Goal: Task Accomplishment & Management: Complete application form

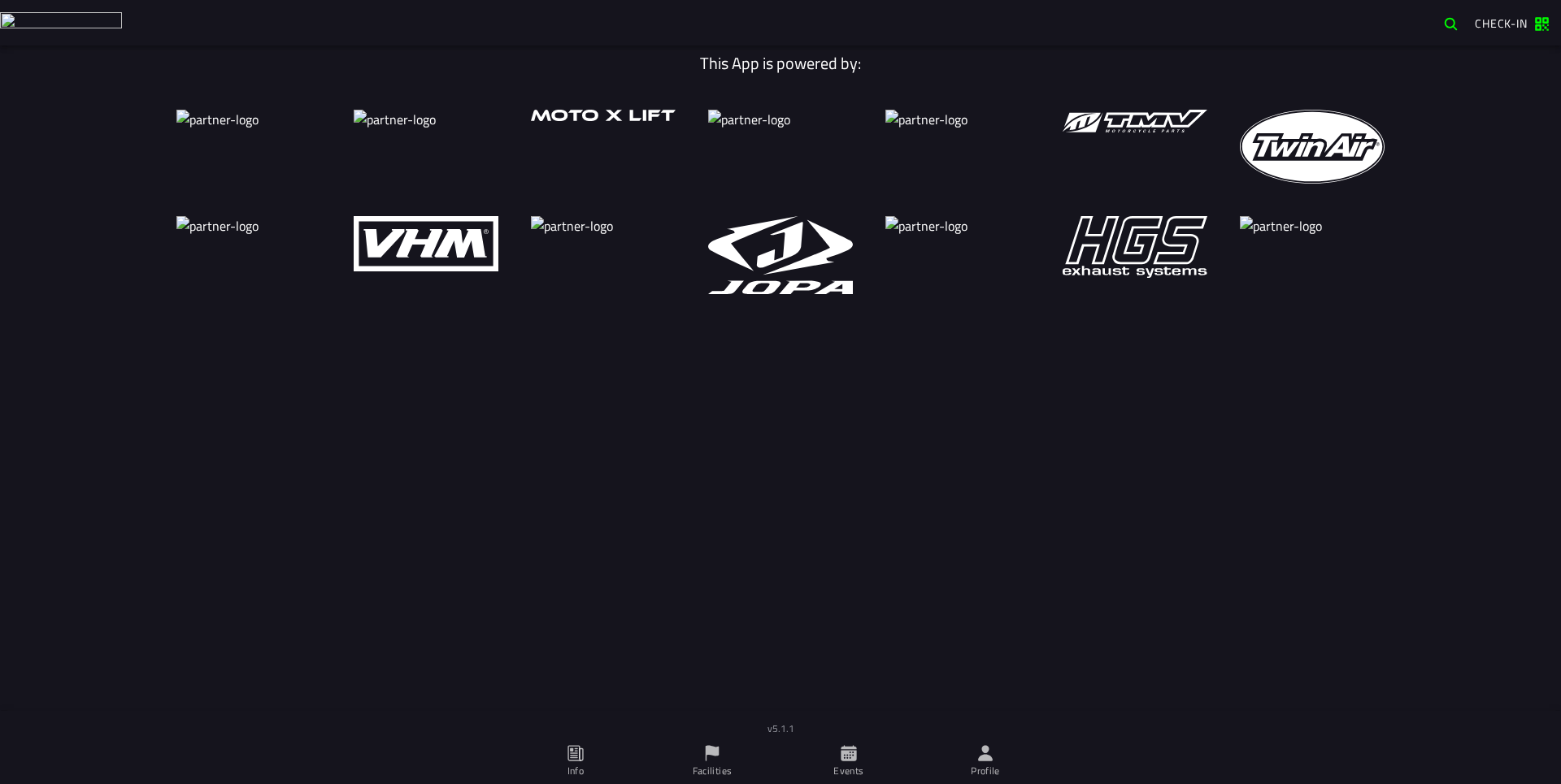
click at [714, 743] on span "Facilities" at bounding box center [712, 761] width 117 height 46
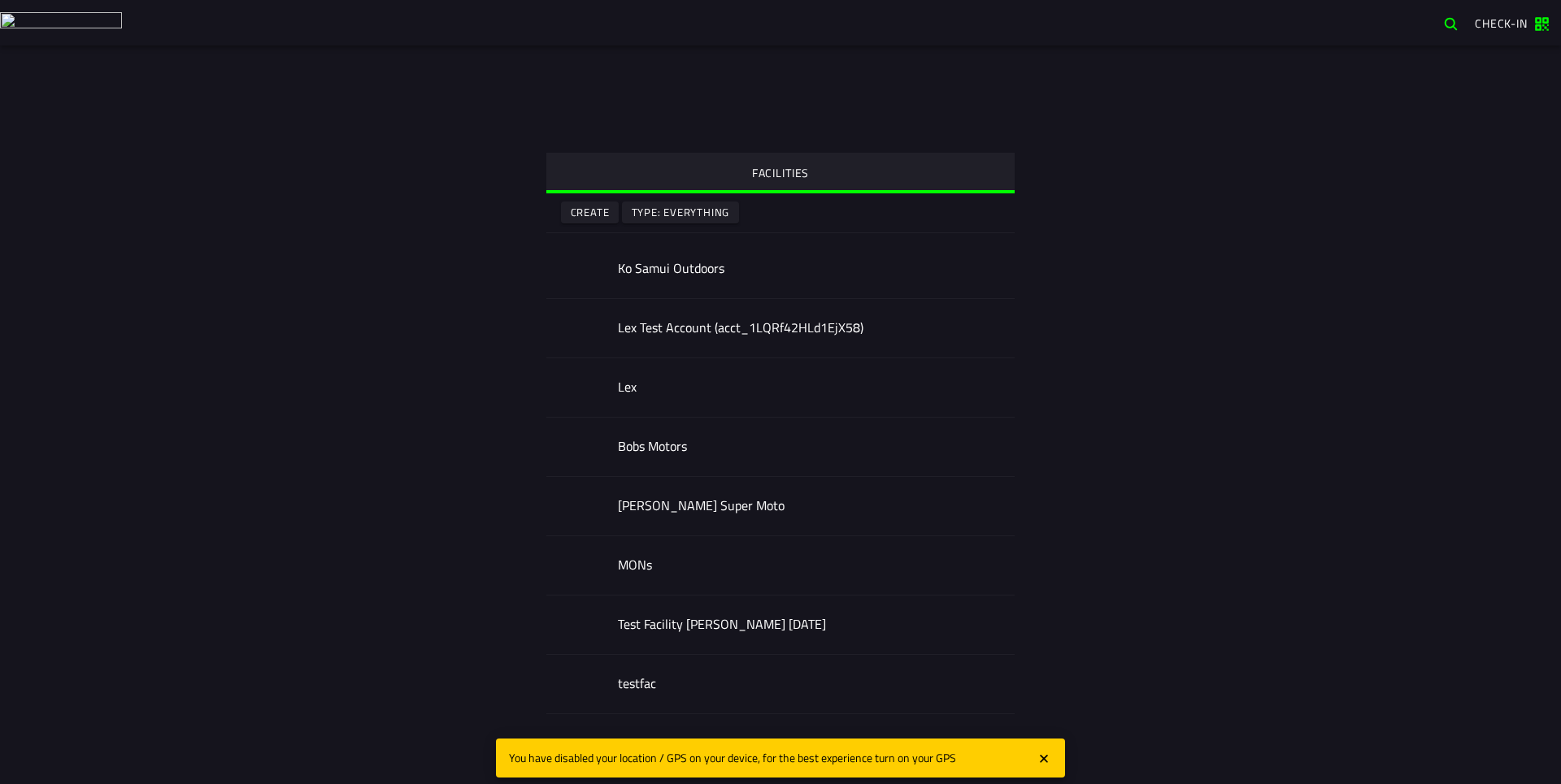
click at [0, 0] on slot "Create" at bounding box center [0, 0] width 0 height 0
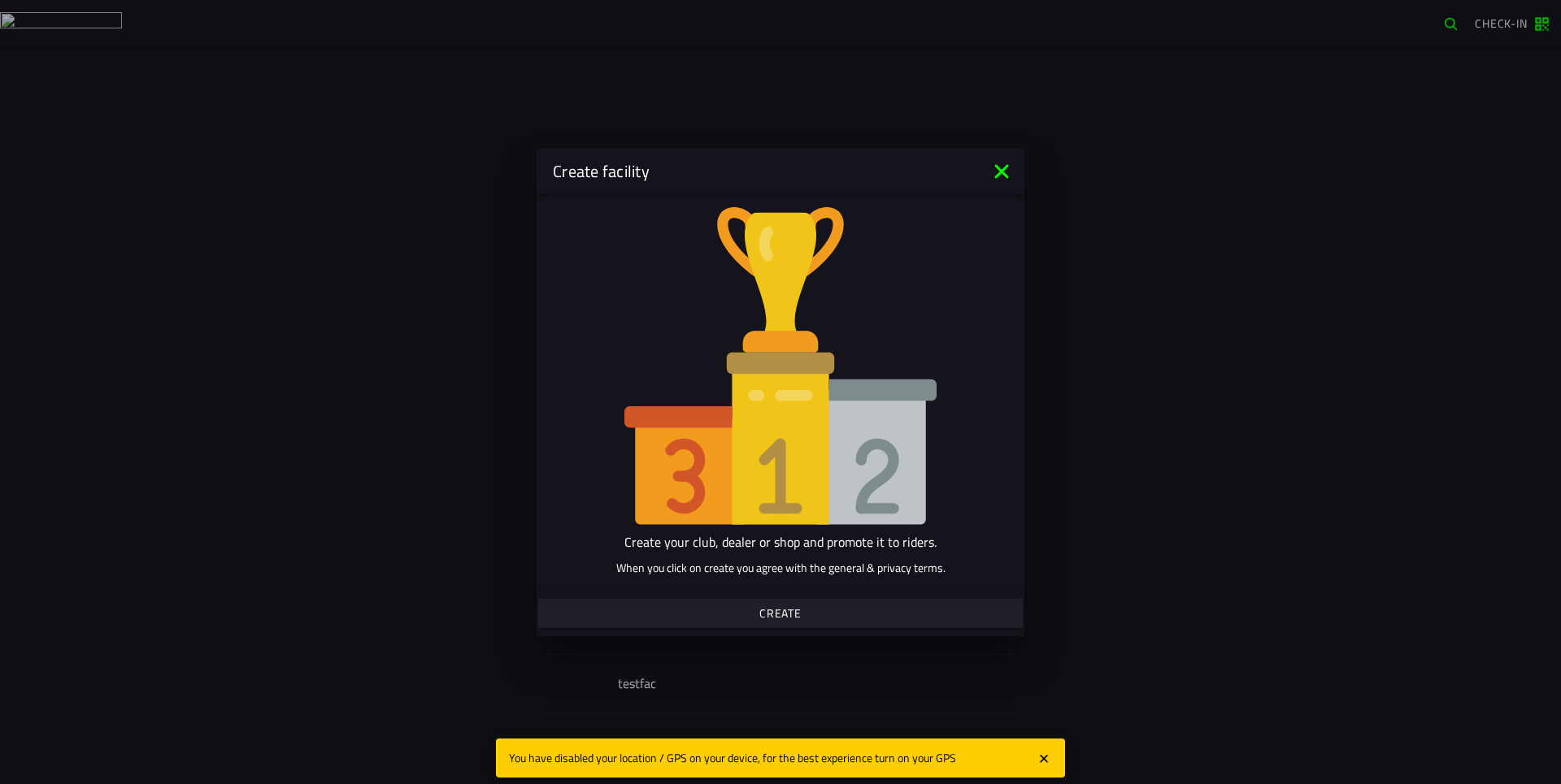
drag, startPoint x: 811, startPoint y: 611, endPoint x: 833, endPoint y: 622, distance: 24.6
click at [811, 611] on span "Create" at bounding box center [780, 613] width 460 height 11
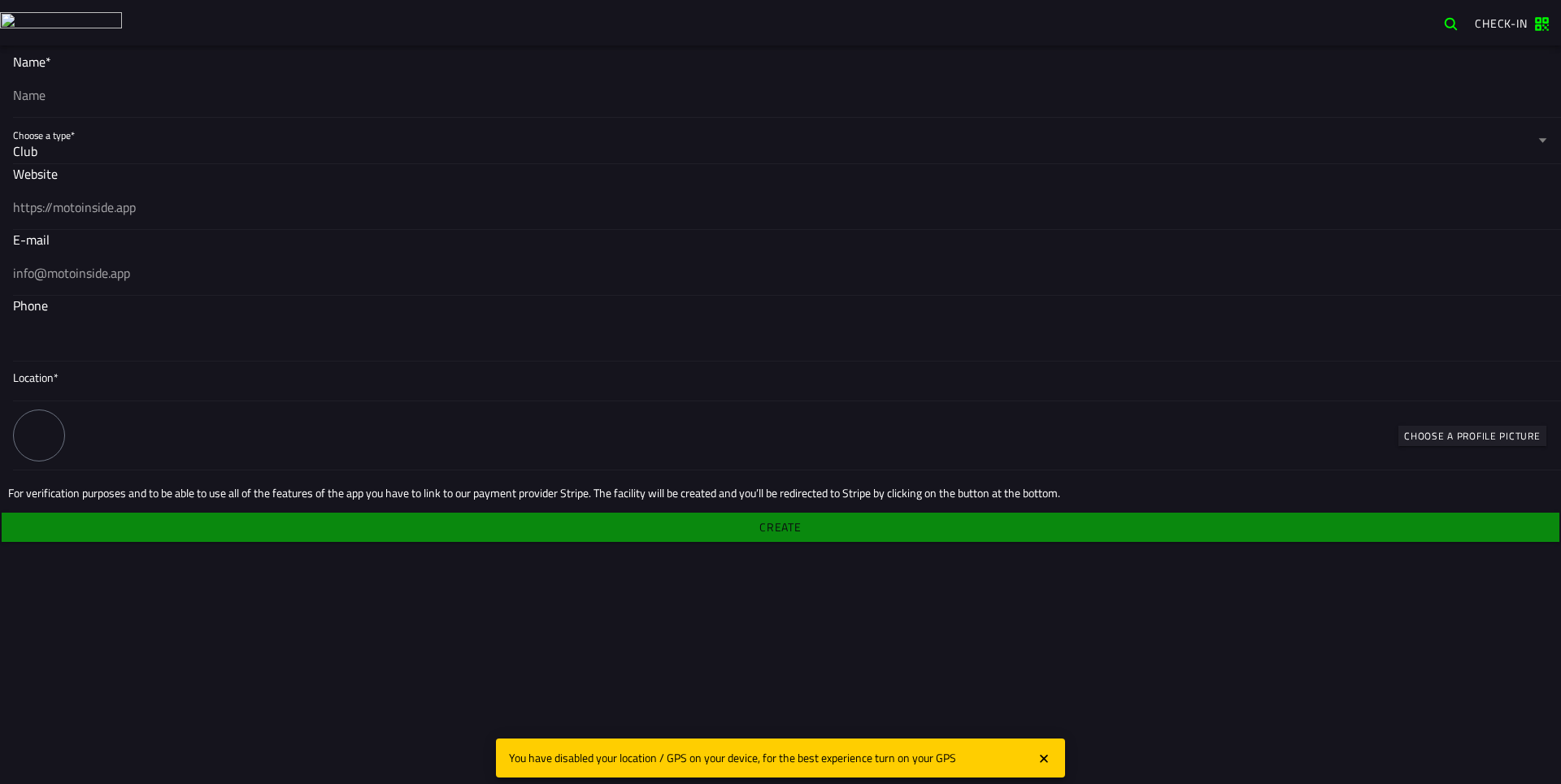
click at [306, 89] on input "text" at bounding box center [780, 95] width 1535 height 20
type input "test"
click at [49, 19] on img at bounding box center [61, 22] width 122 height 21
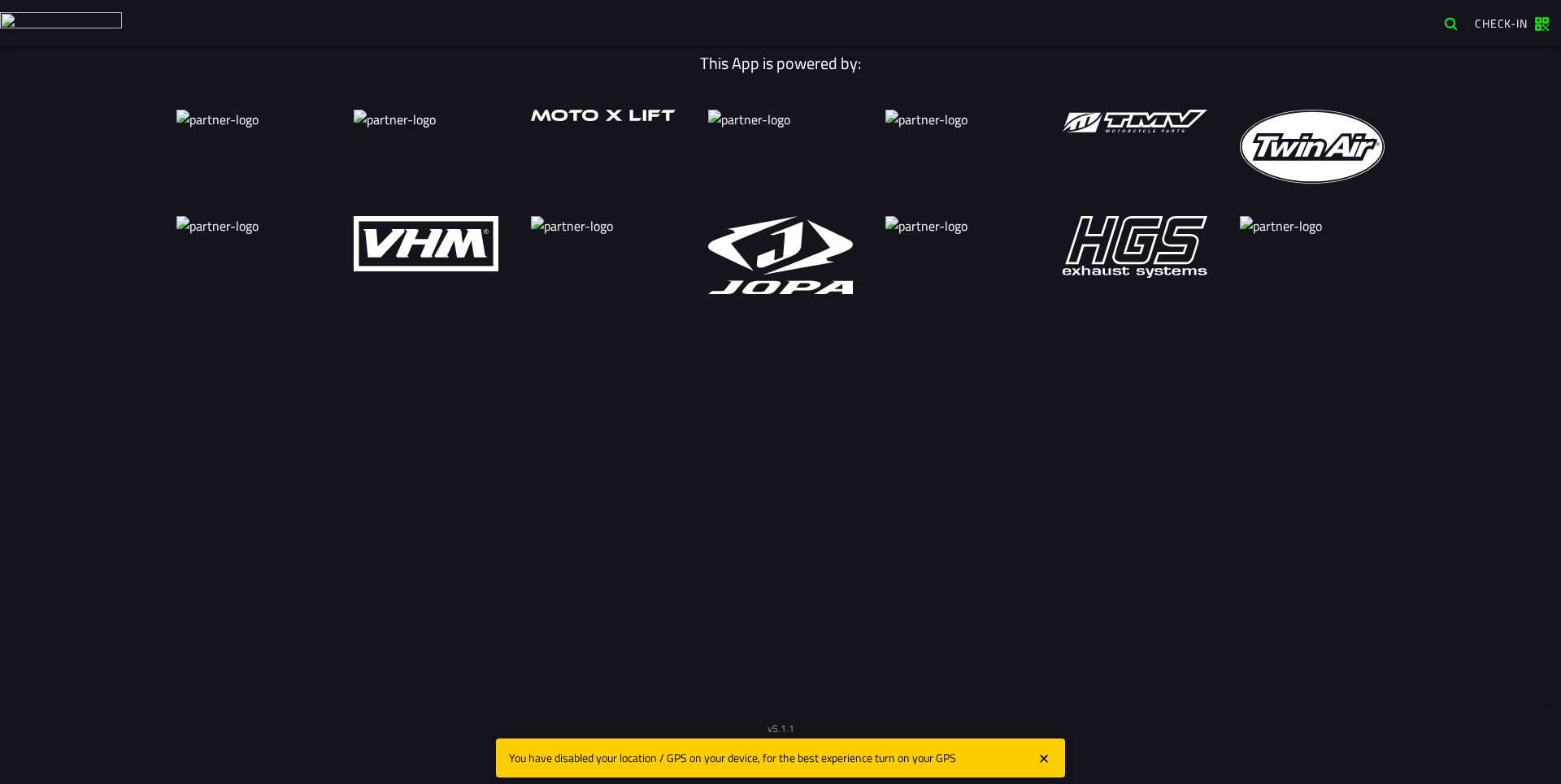
click at [1044, 752] on icon "close" at bounding box center [1044, 759] width 15 height 16
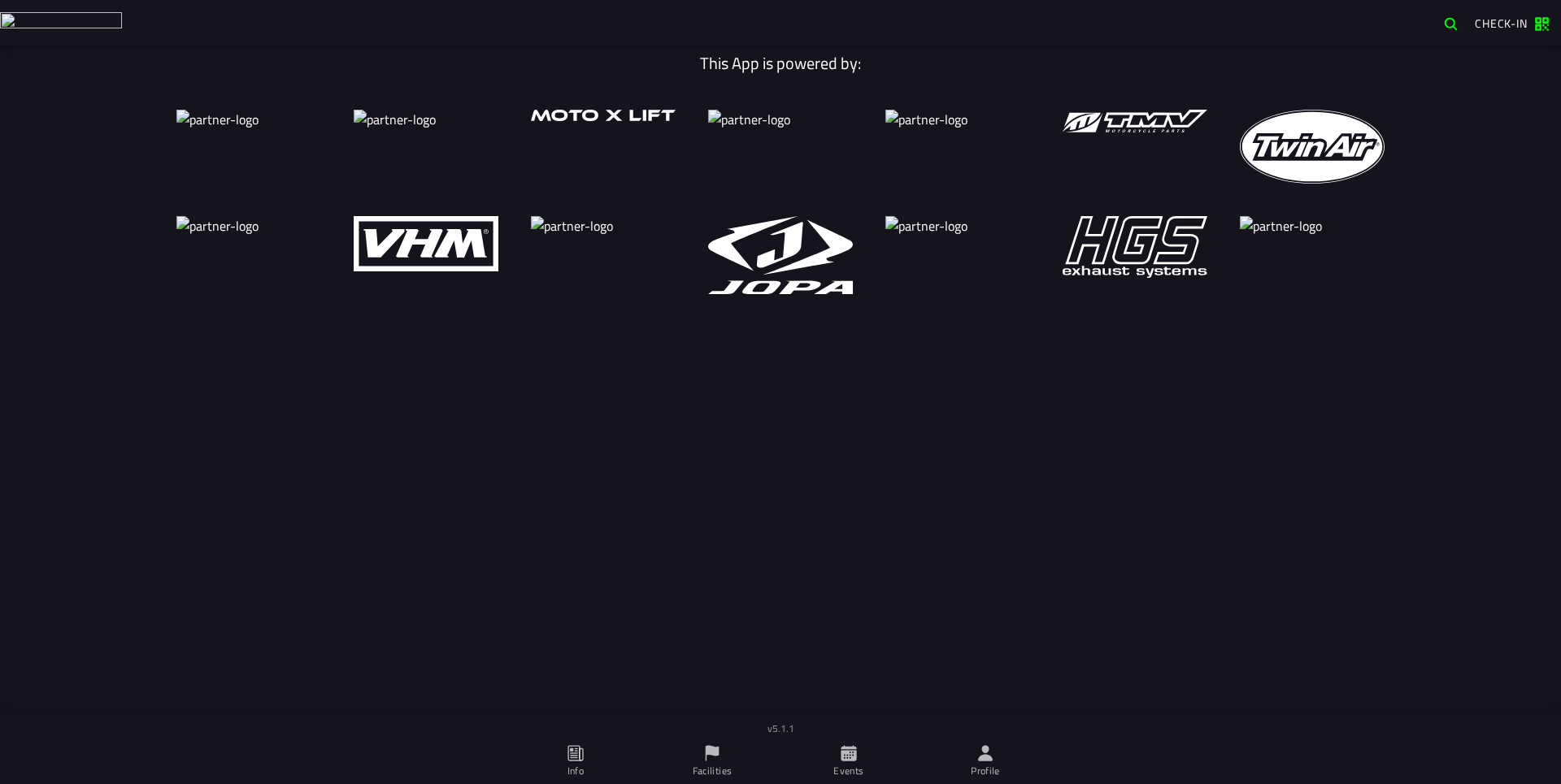
click at [721, 751] on icon at bounding box center [712, 753] width 18 height 18
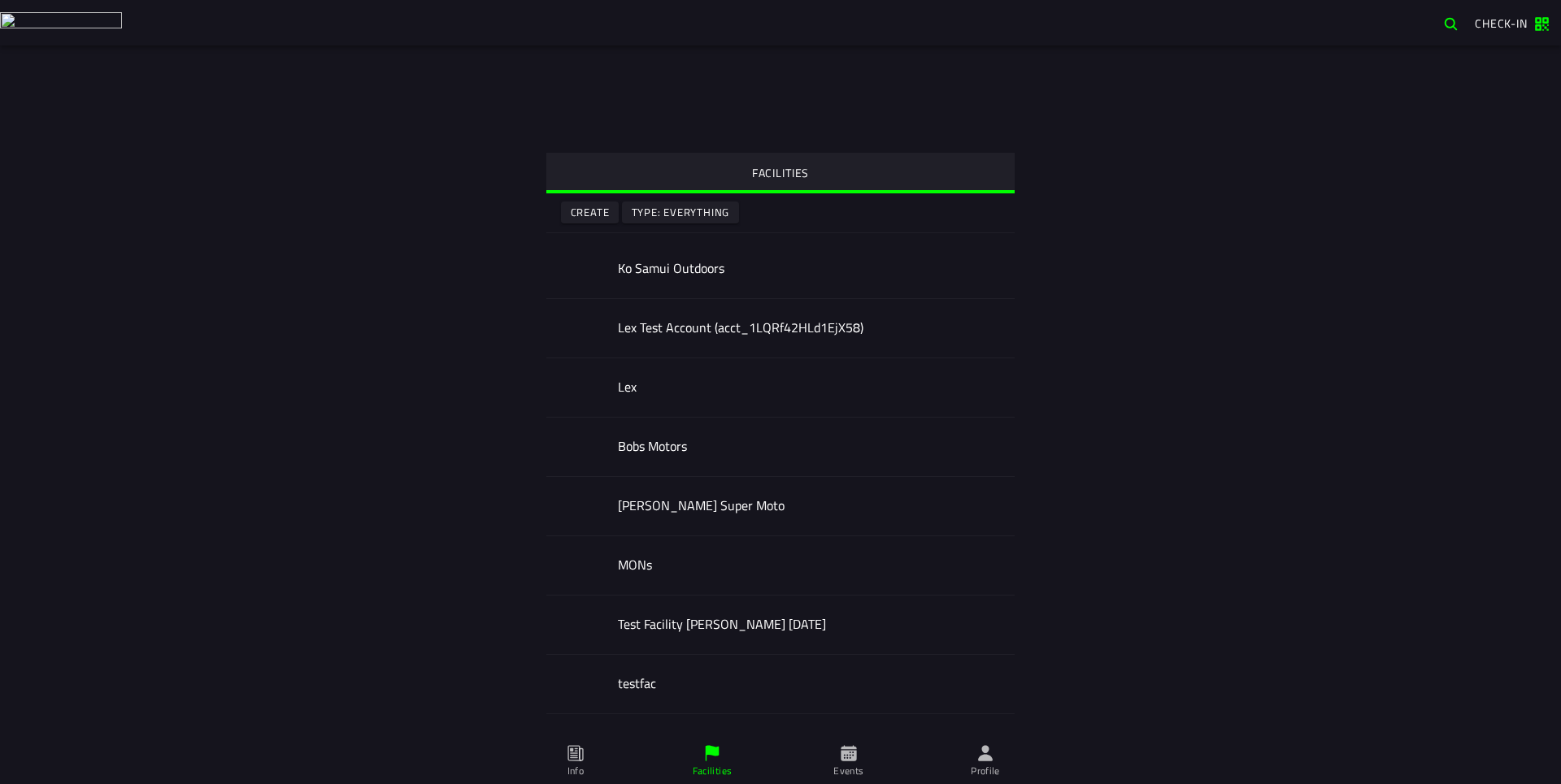
click at [0, 0] on slot "Create" at bounding box center [0, 0] width 0 height 0
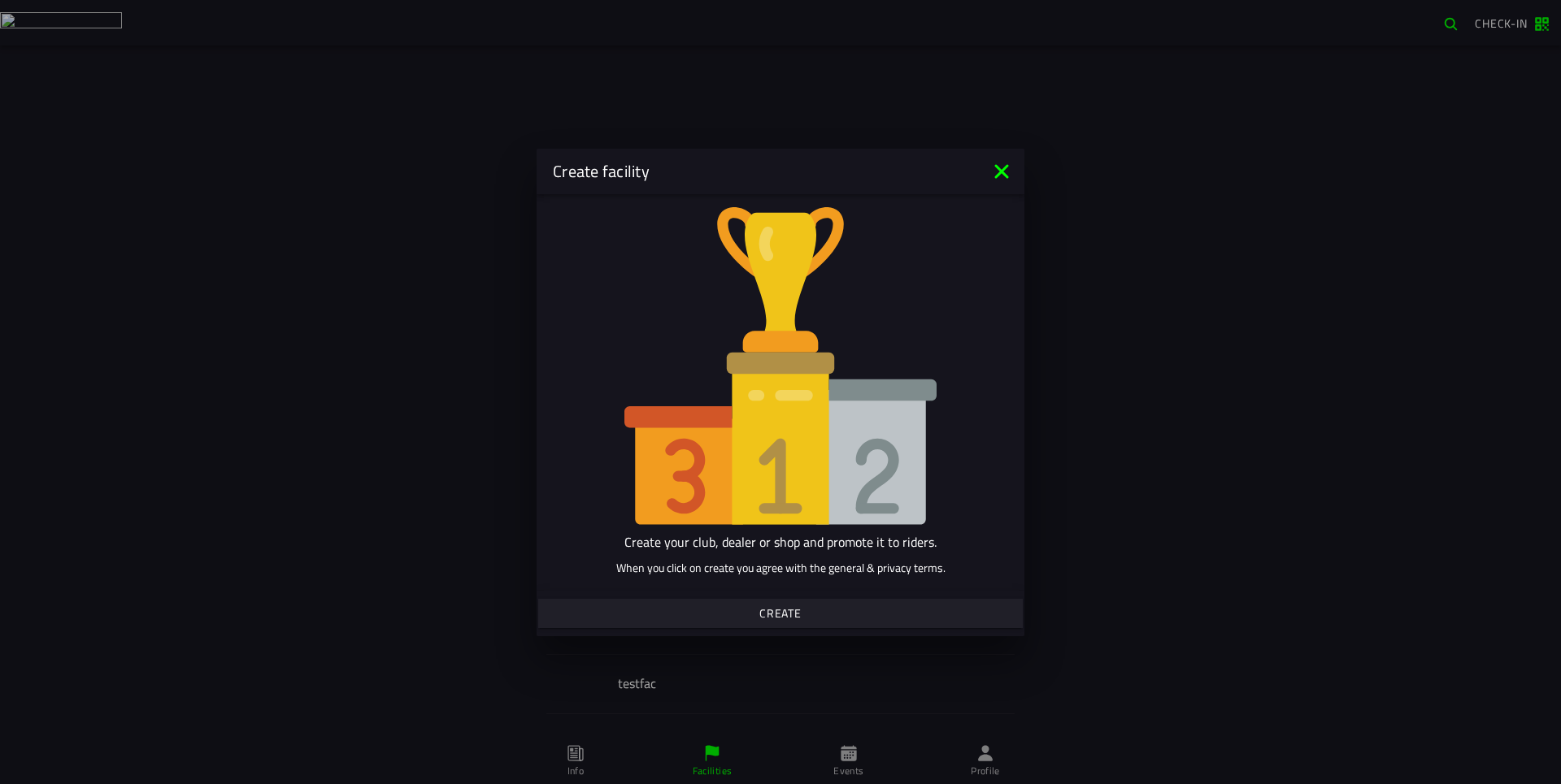
click at [743, 612] on span "Create" at bounding box center [780, 613] width 460 height 11
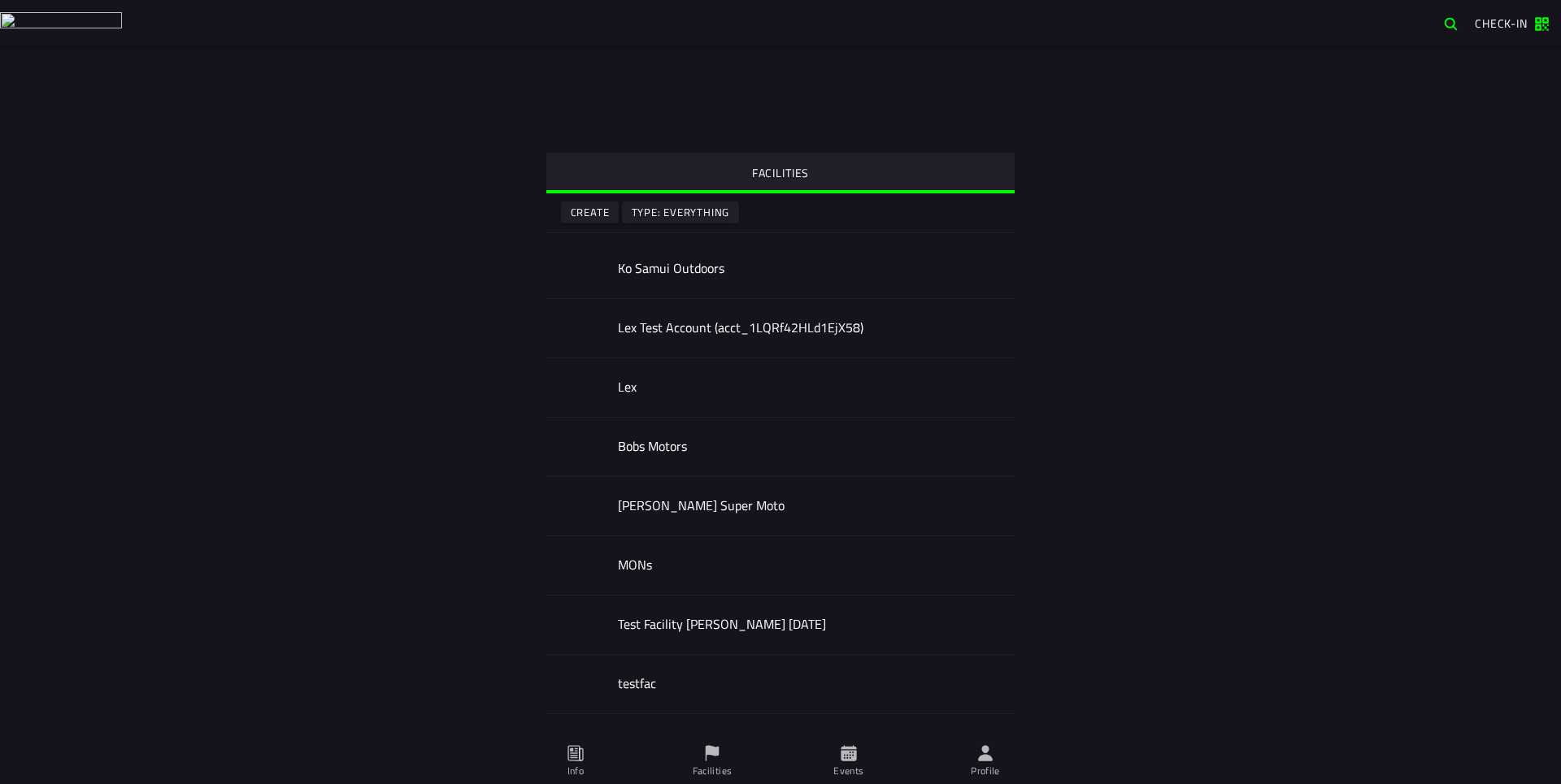
click at [585, 222] on button "Create" at bounding box center [590, 212] width 58 height 22
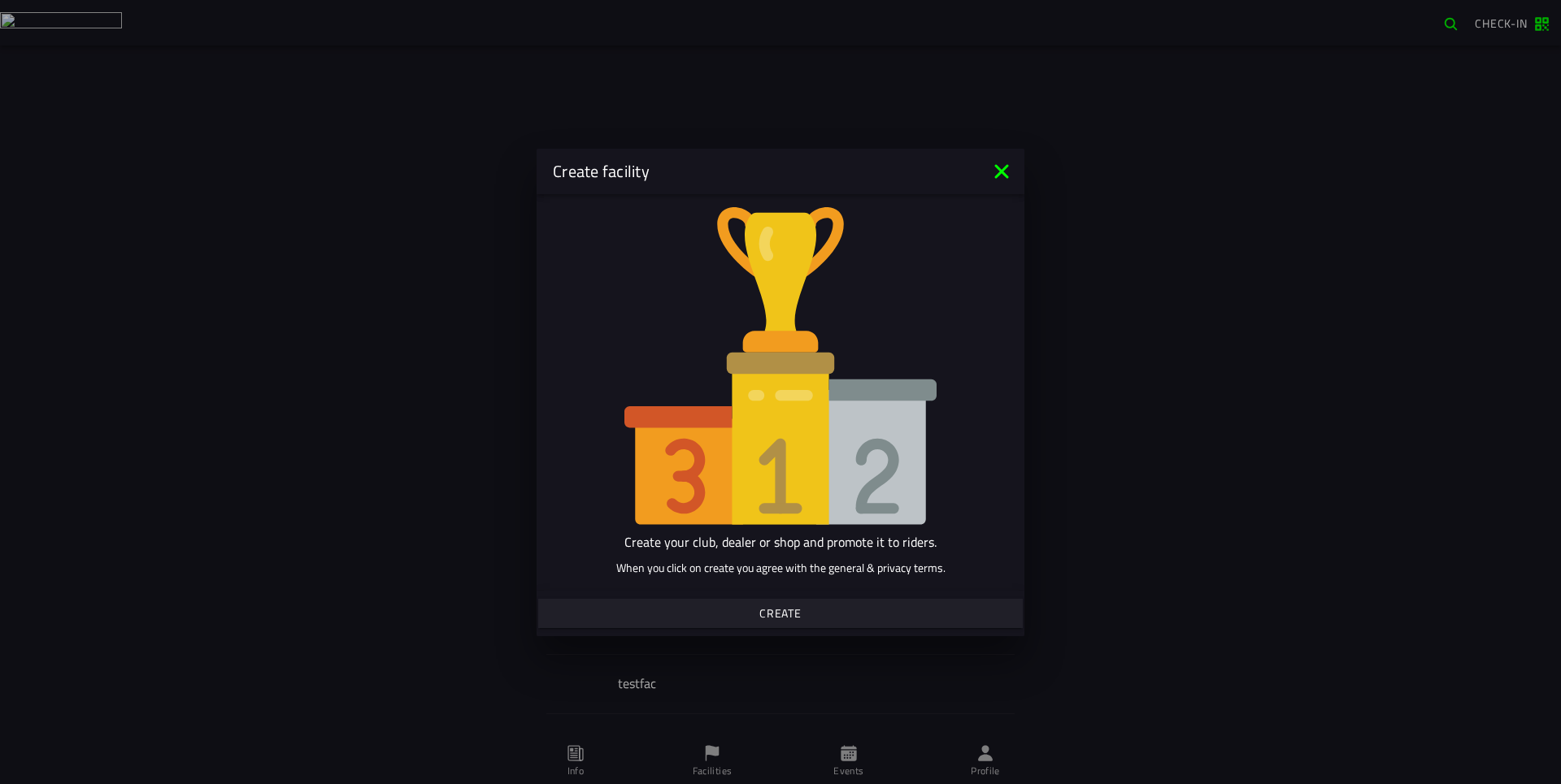
click at [0, 0] on slot "Create" at bounding box center [0, 0] width 0 height 0
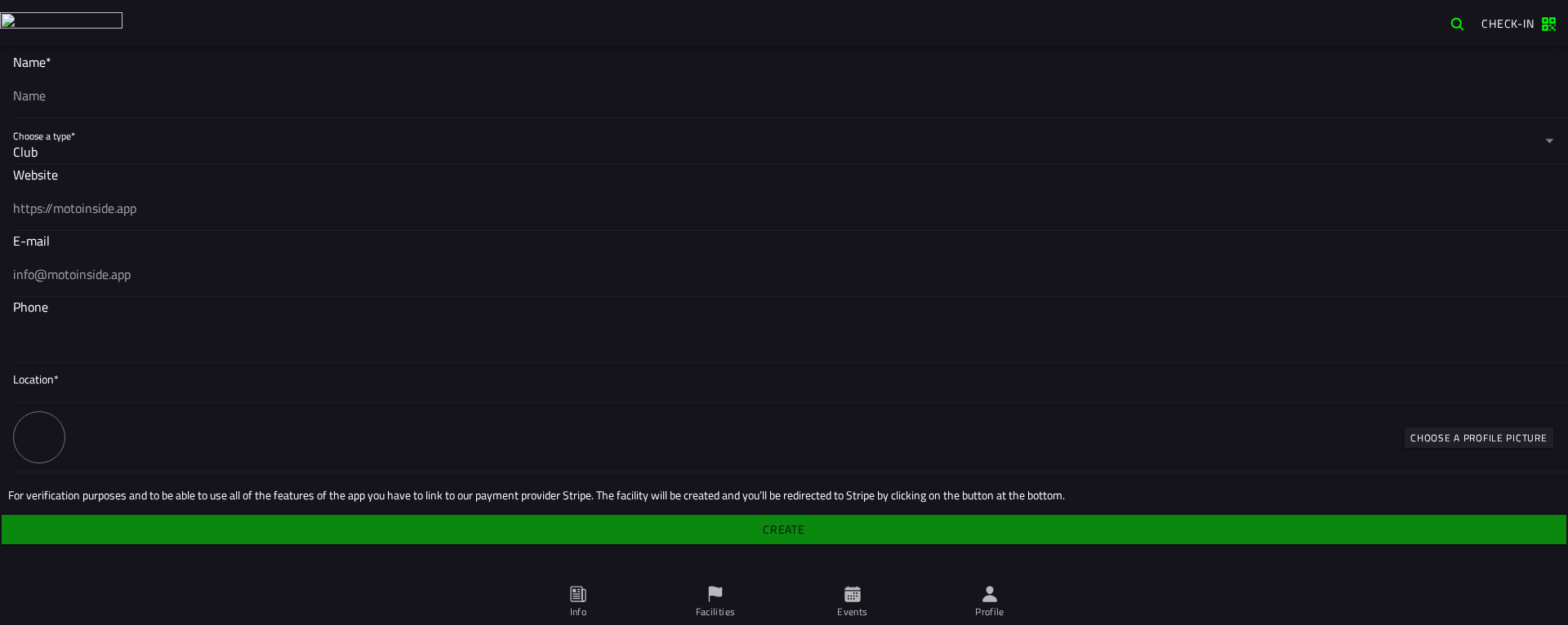
click at [100, 72] on div at bounding box center [784, 95] width 1542 height 46
click at [100, 86] on input "text" at bounding box center [784, 96] width 1542 height 20
click at [99, 86] on input "text" at bounding box center [784, 96] width 1542 height 20
type input "test"
click at [120, 147] on div "Club" at bounding box center [777, 152] width 1528 height 20
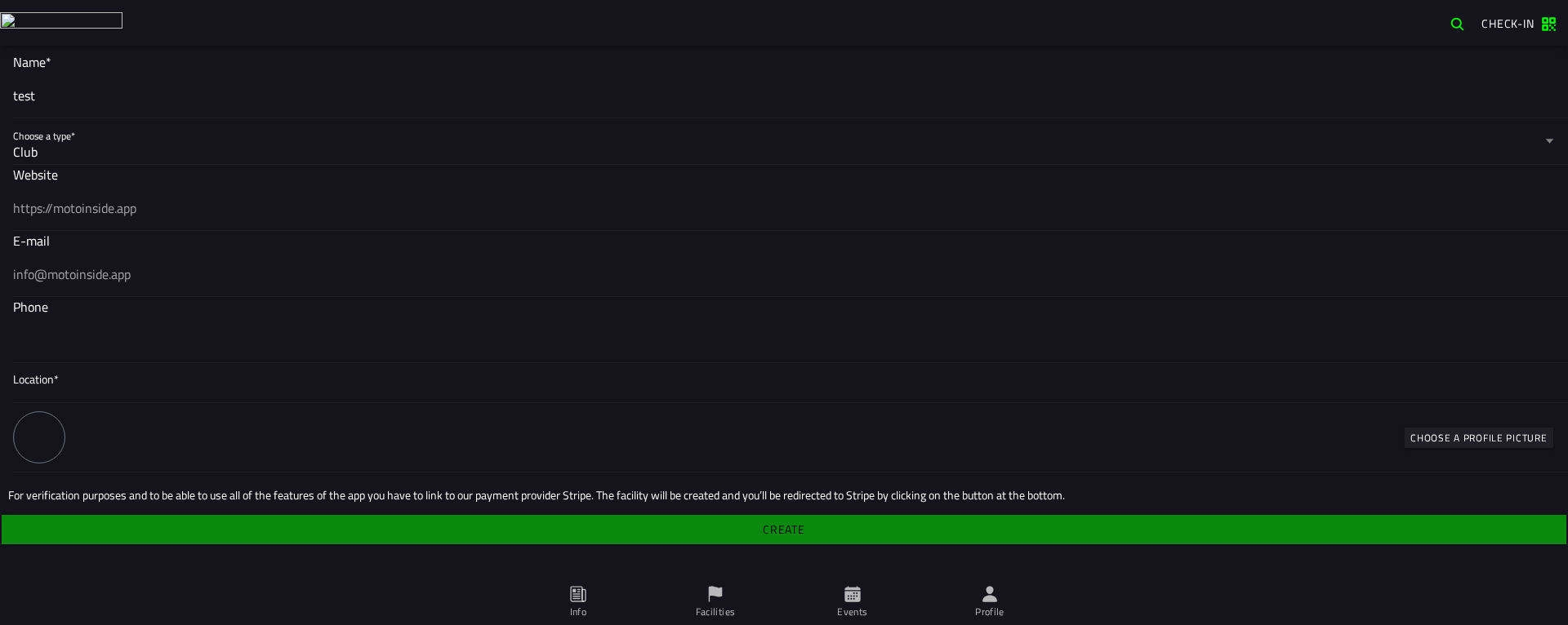
click at [120, 147] on button "Choose a type* Club" at bounding box center [784, 142] width 1542 height 46
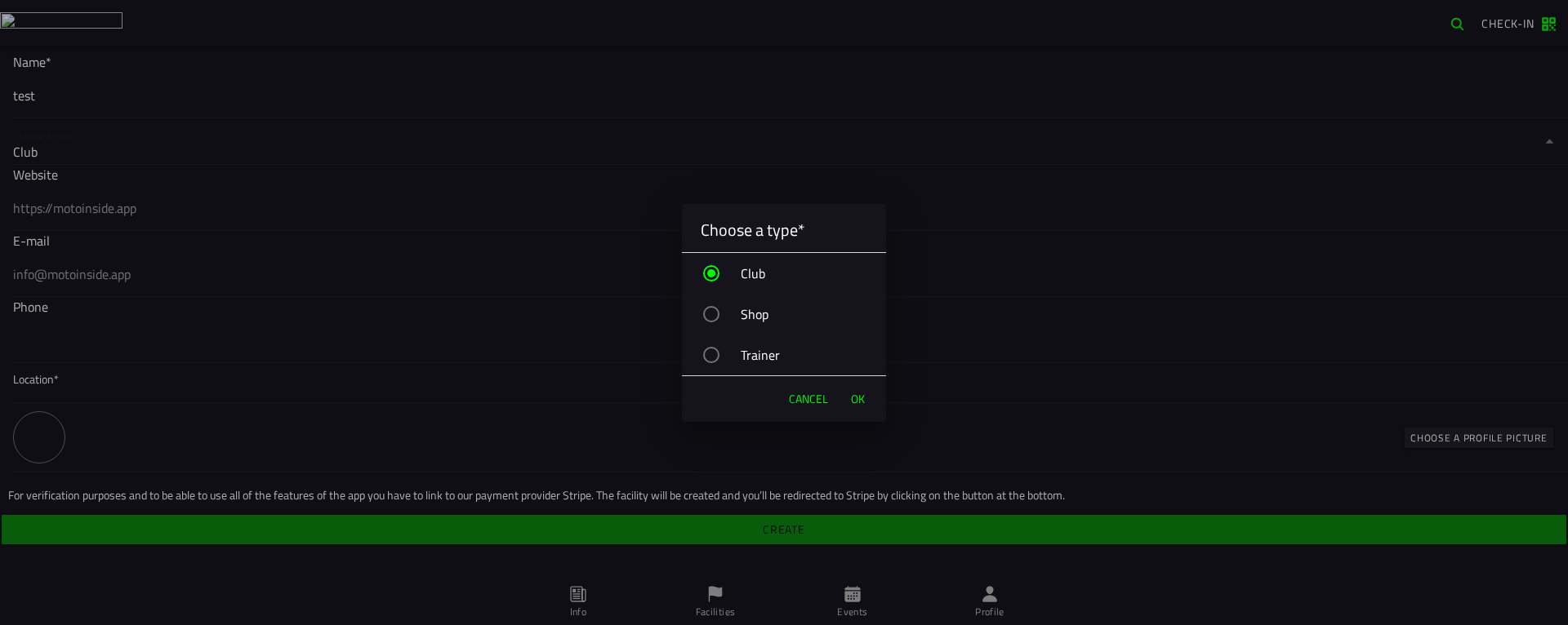
click at [878, 395] on div "Cancel OK" at bounding box center [784, 400] width 204 height 46
click at [863, 398] on span "OK" at bounding box center [858, 399] width 14 height 16
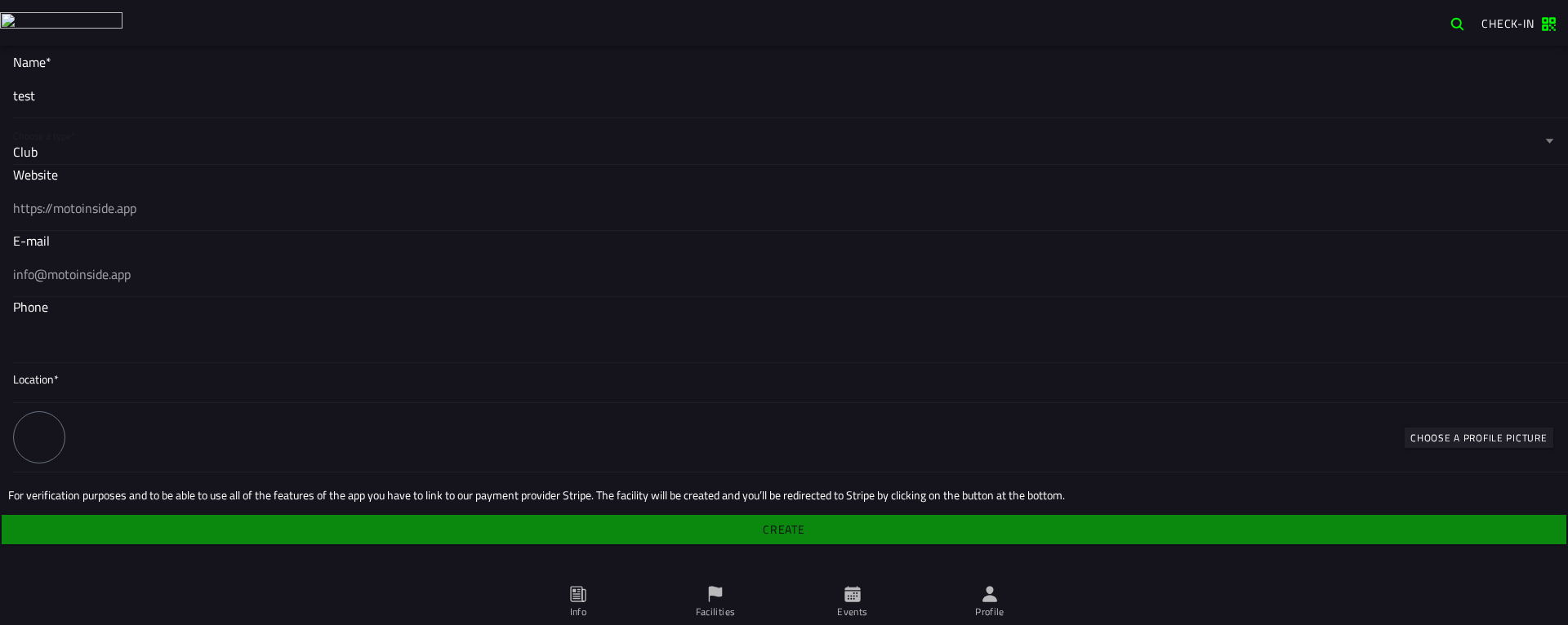
click at [162, 318] on div at bounding box center [784, 340] width 1542 height 46
click at [162, 331] on input "tel" at bounding box center [784, 341] width 1542 height 20
click at [103, 379] on span "Location*" at bounding box center [784, 380] width 1542 height 16
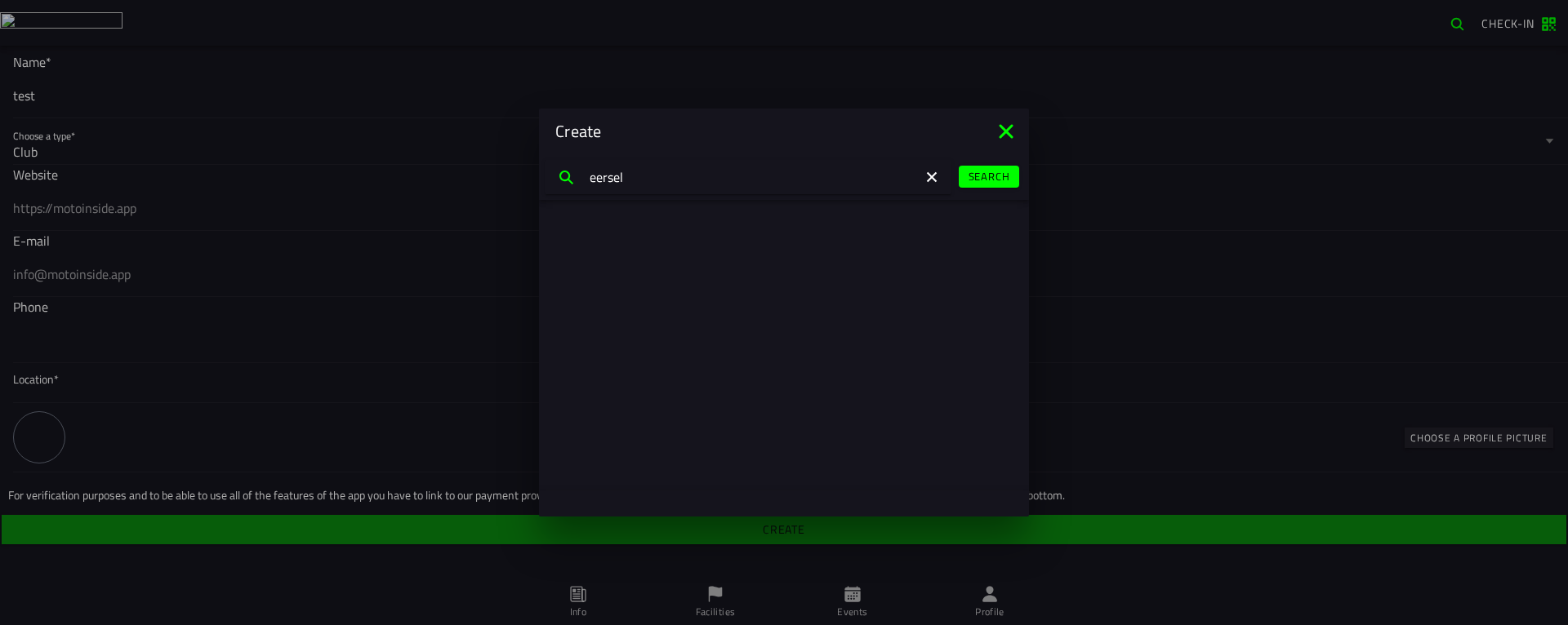
type input "eersel"
click at [0, 0] on slot "Search" at bounding box center [0, 0] width 0 height 0
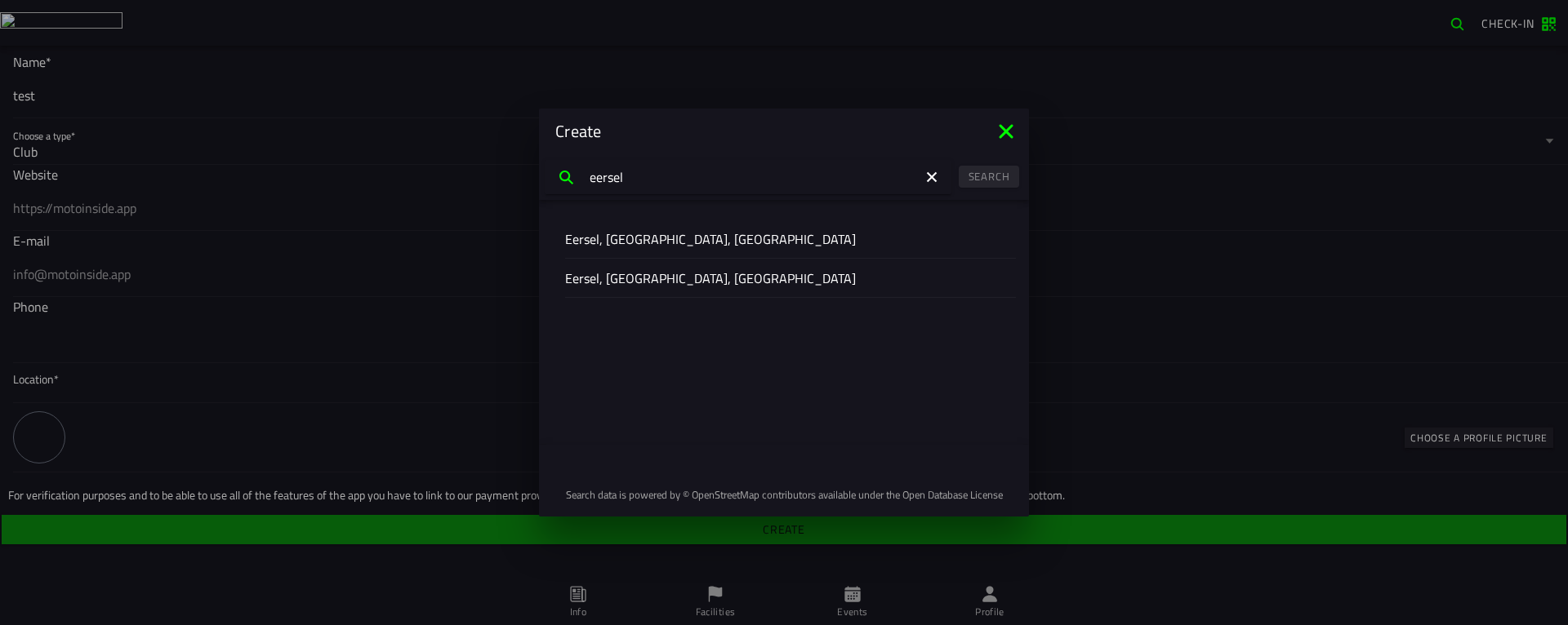
click at [0, 0] on slot "Eersel, North Brabant, Netherlands" at bounding box center [0, 0] width 0 height 0
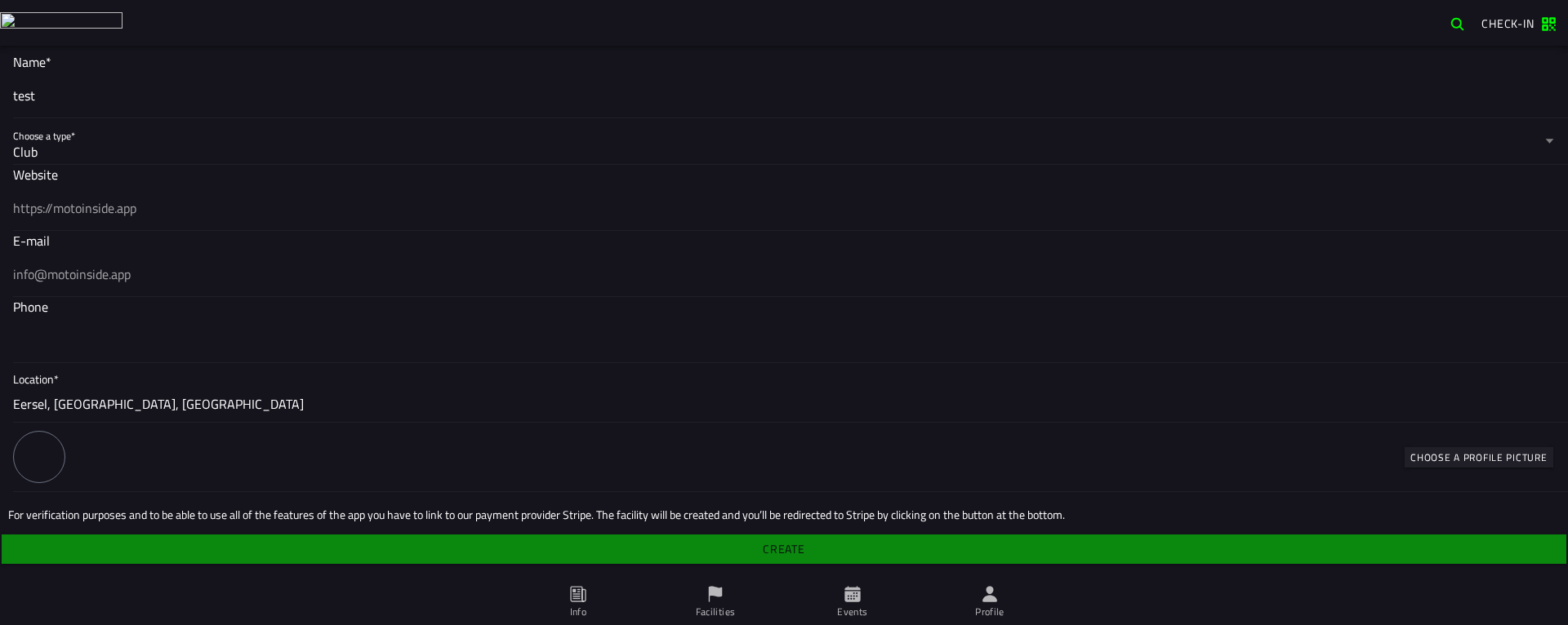
click at [43, 436] on div at bounding box center [39, 457] width 52 height 52
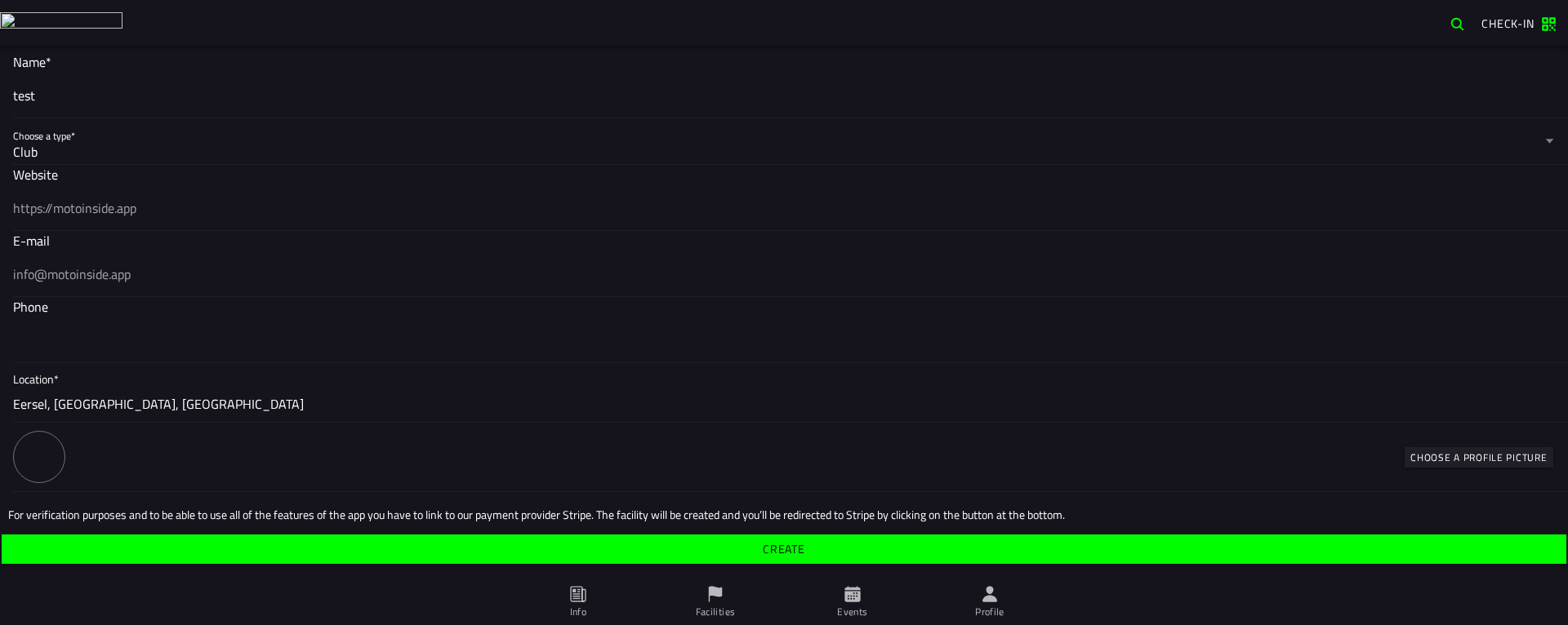
click at [817, 534] on div "Name* test Club Shop Trainer Website E-mail Phone Location* Eersel, North Braba…" at bounding box center [784, 335] width 1568 height 579
click at [810, 551] on span "Create" at bounding box center [784, 548] width 1540 height 11
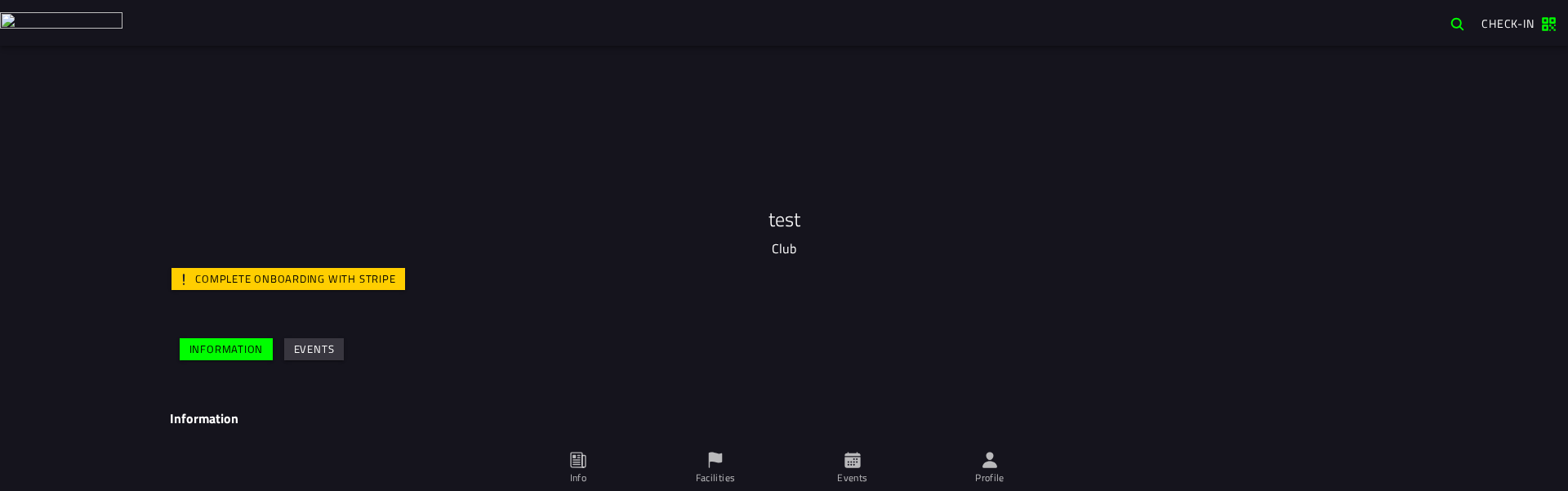
click at [110, 481] on ion-tab-bar "Info Facilities Events Profile" at bounding box center [784, 468] width 1568 height 46
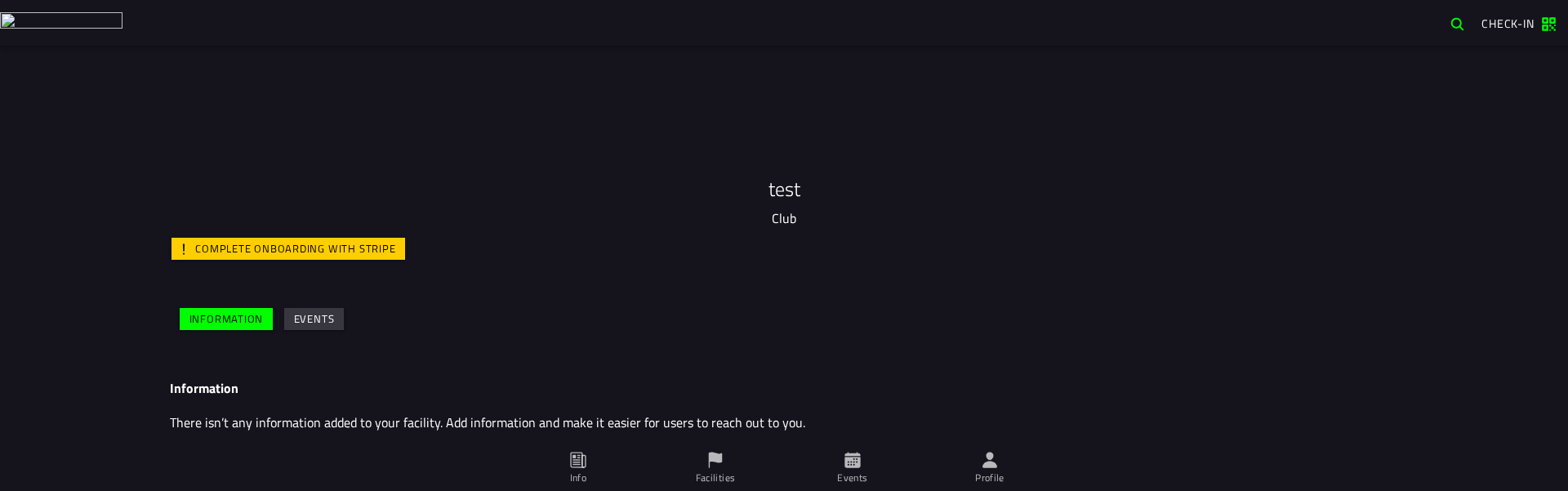
scroll to position [47, 0]
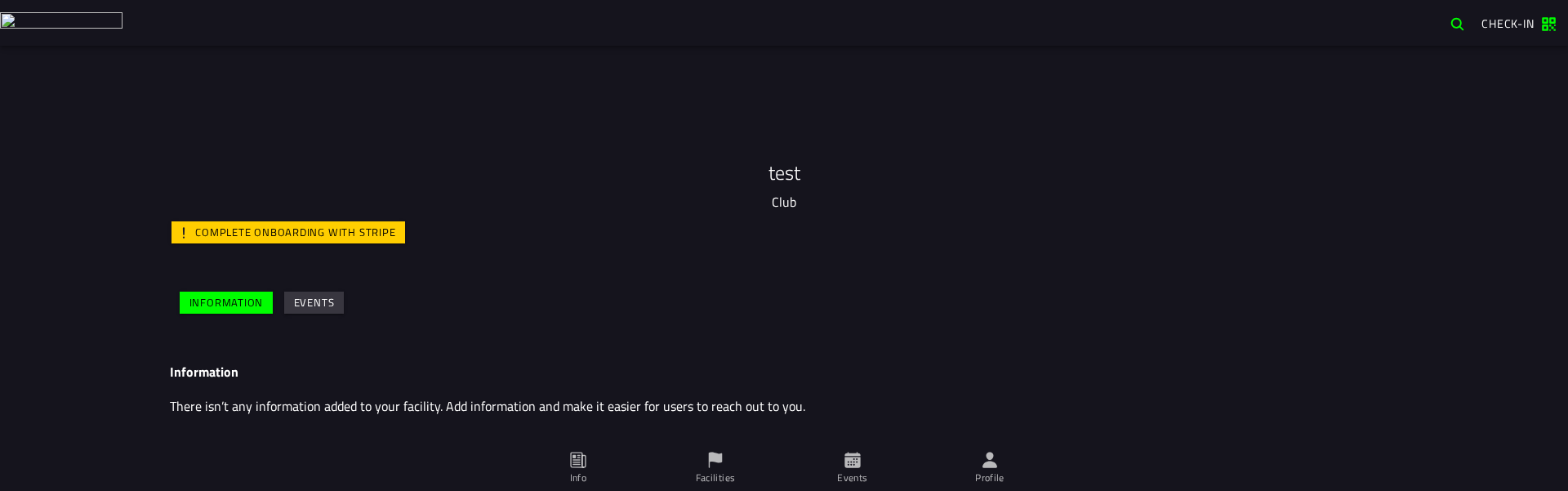
click at [66, 387] on div "test Club Complete onboarding with Stripe Information Events Information There …" at bounding box center [784, 268] width 1568 height 445
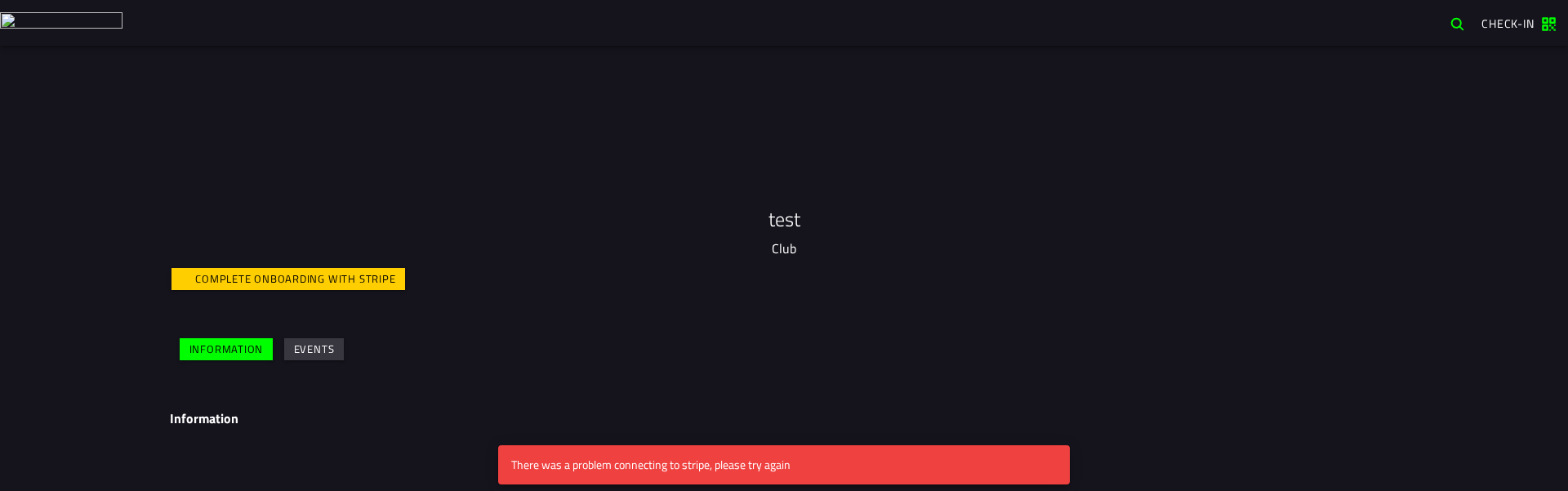
click at [131, 490] on ion-tab-bar "Info Facilities Events Profile" at bounding box center [784, 468] width 1568 height 46
click at [71, 271] on div "test Club Complete onboarding with Stripe Information Events Information There …" at bounding box center [784, 268] width 1568 height 445
click at [1257, 273] on div "Complete onboarding with Stripe" at bounding box center [784, 278] width 1229 height 29
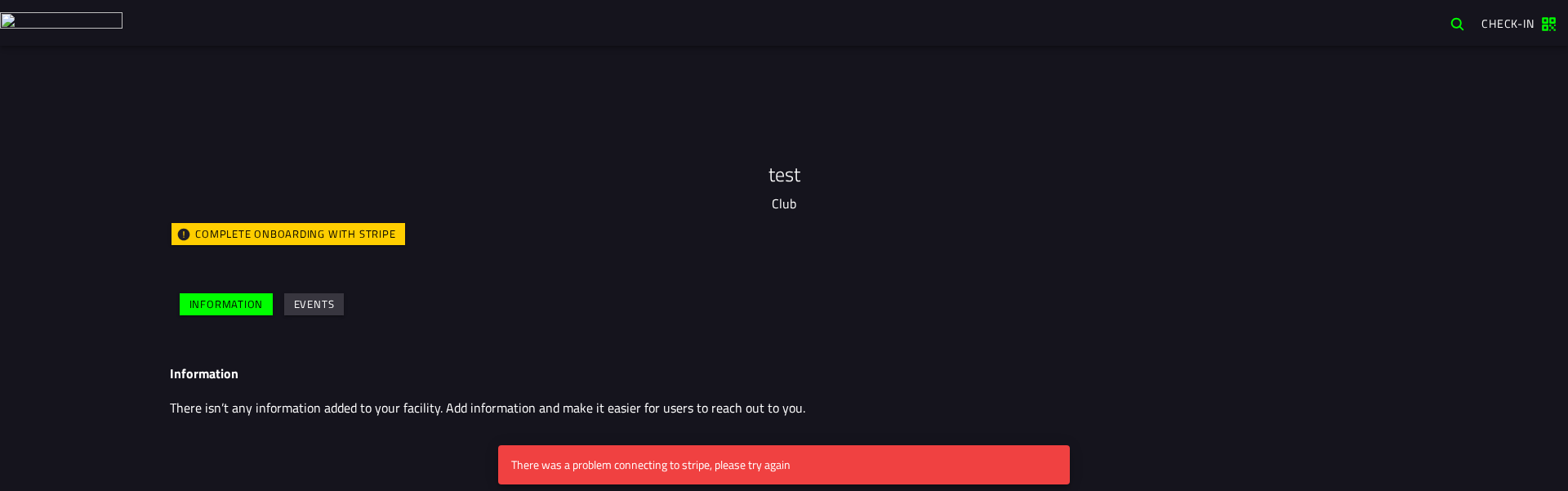
scroll to position [47, 0]
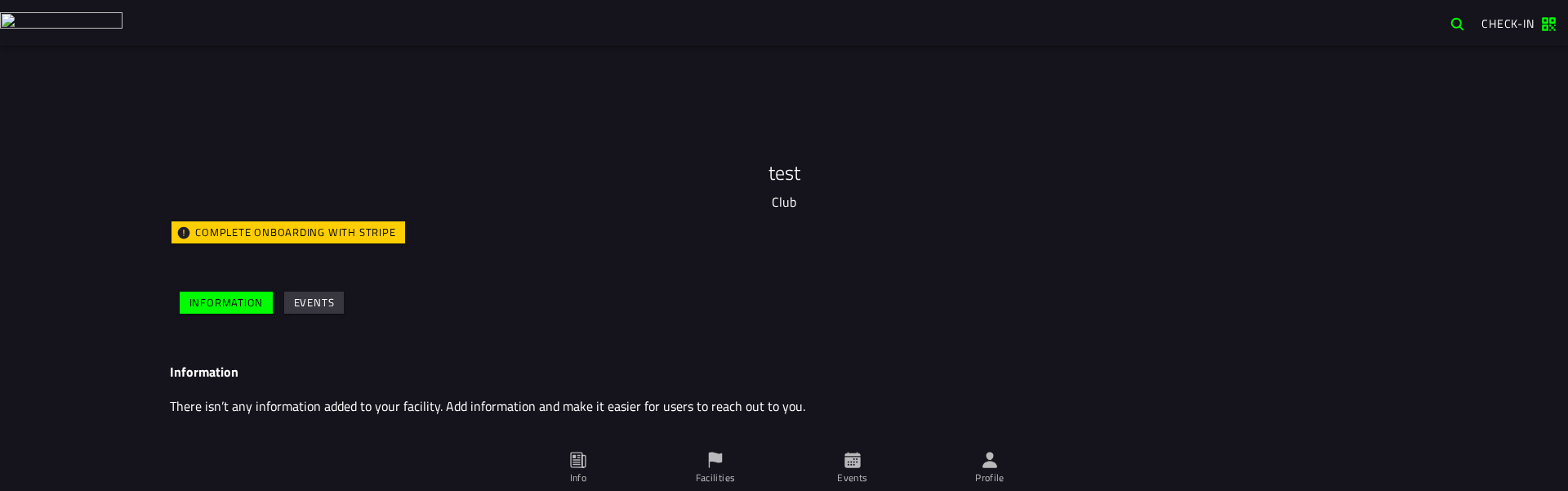
click at [715, 466] on icon at bounding box center [715, 460] width 18 height 18
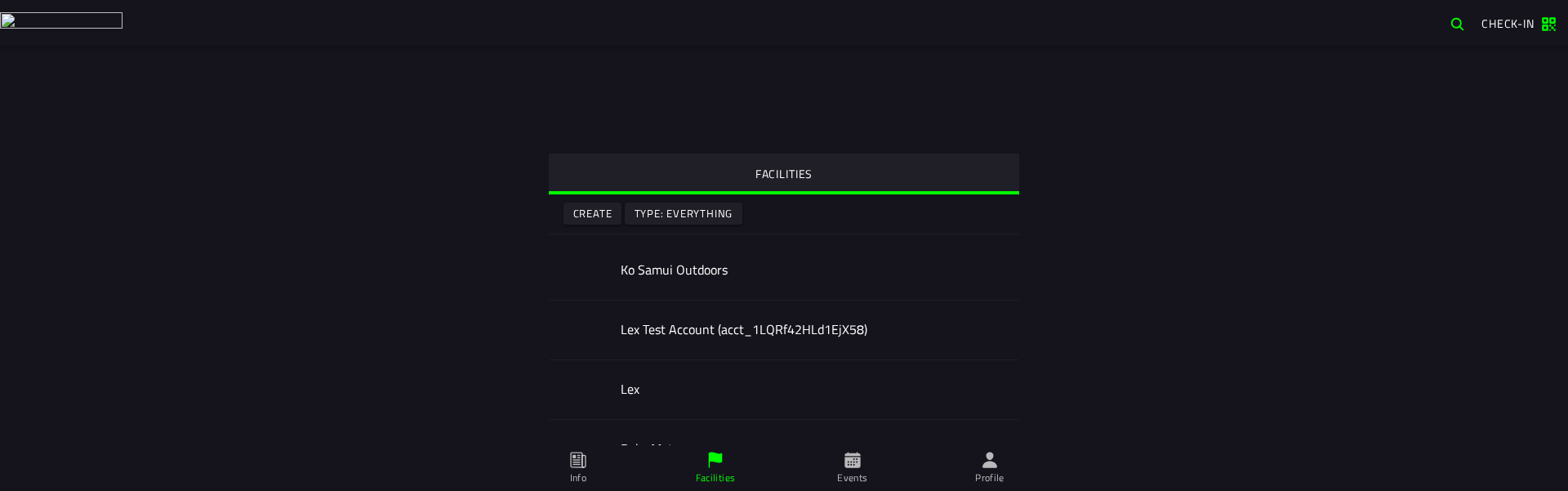
click at [0, 0] on slot "Create" at bounding box center [0, 0] width 0 height 0
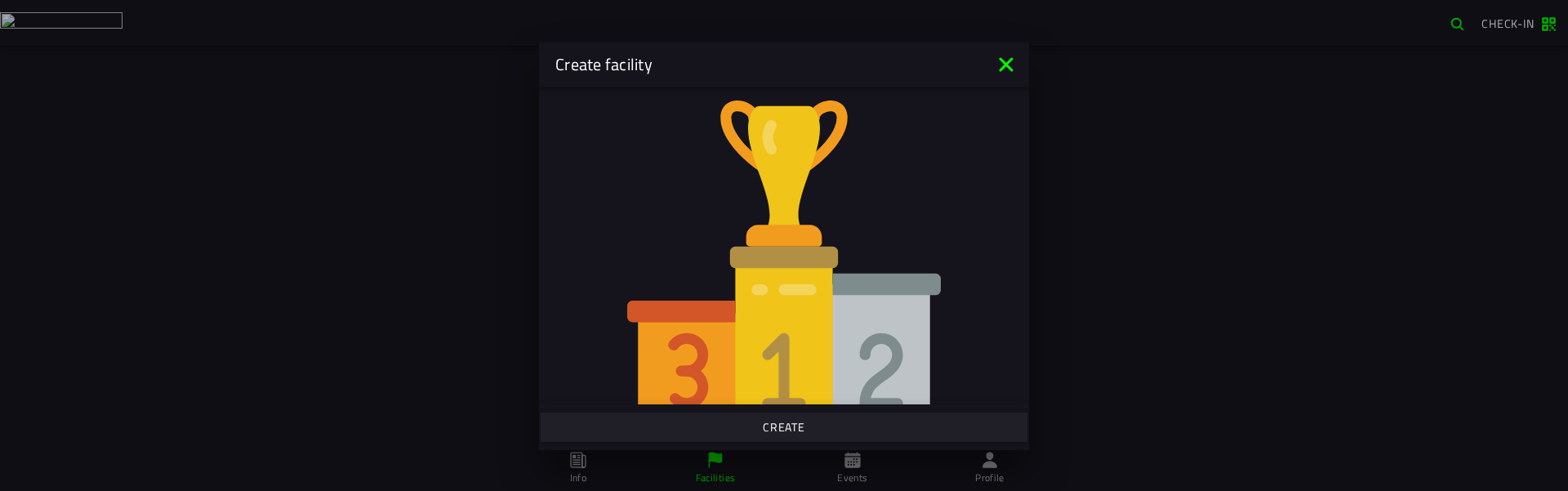
click at [810, 420] on button "Create" at bounding box center [784, 427] width 487 height 29
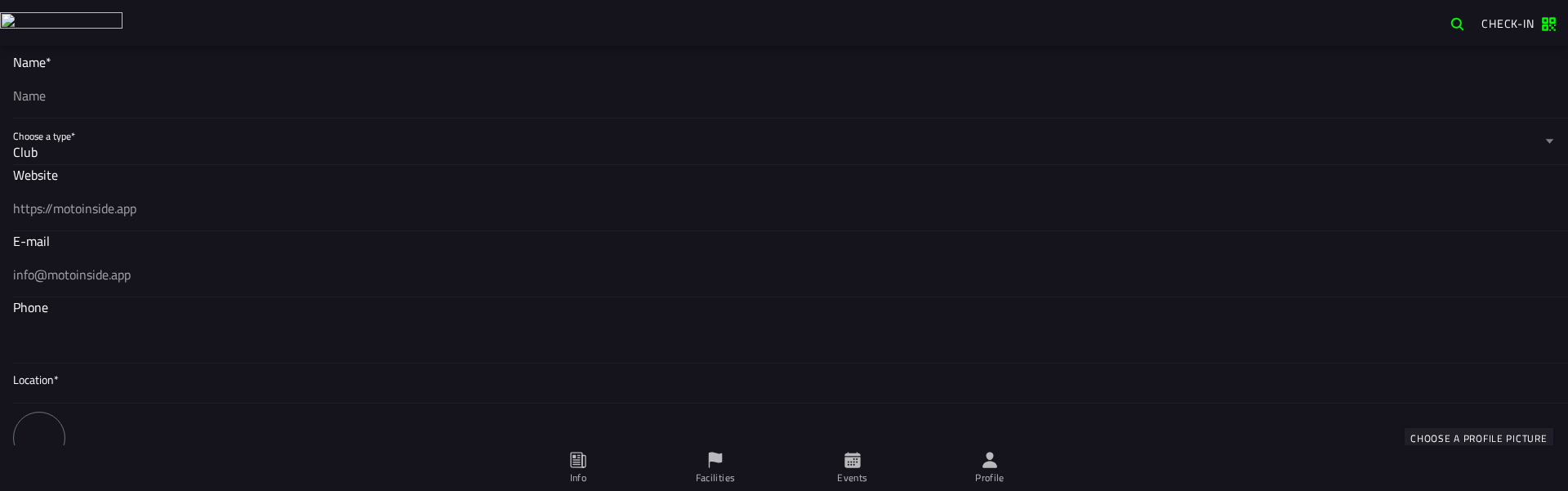
click at [135, 98] on input "text" at bounding box center [784, 96] width 1542 height 20
type input "test"
click at [173, 381] on span "Location*" at bounding box center [784, 380] width 1542 height 16
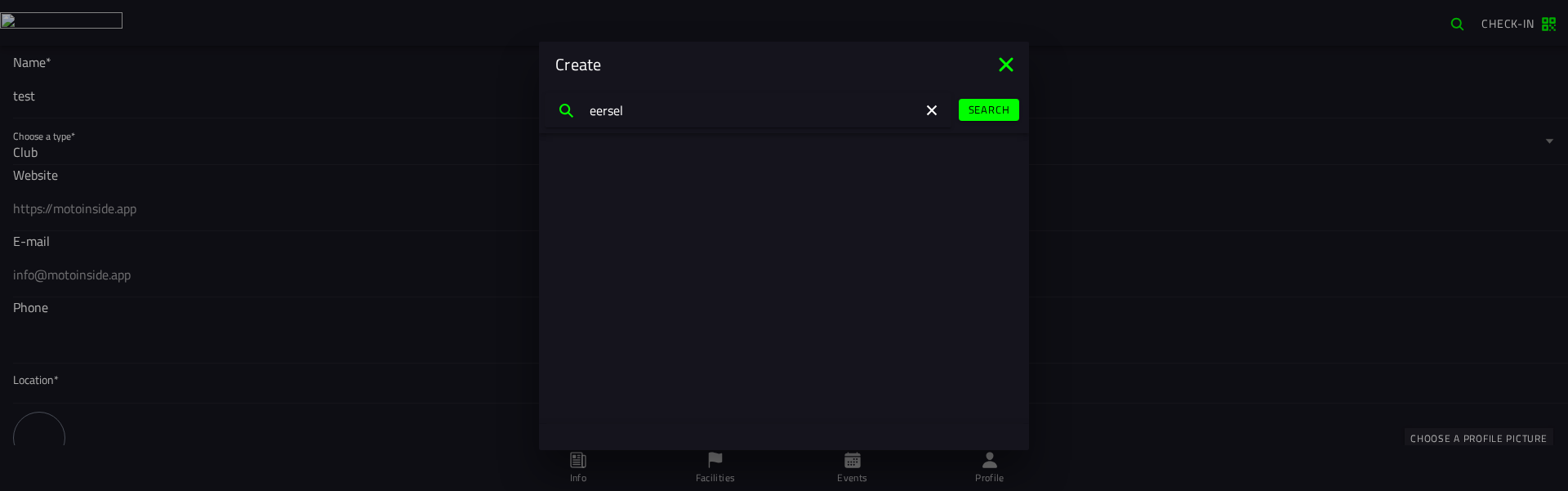
type input "eersel"
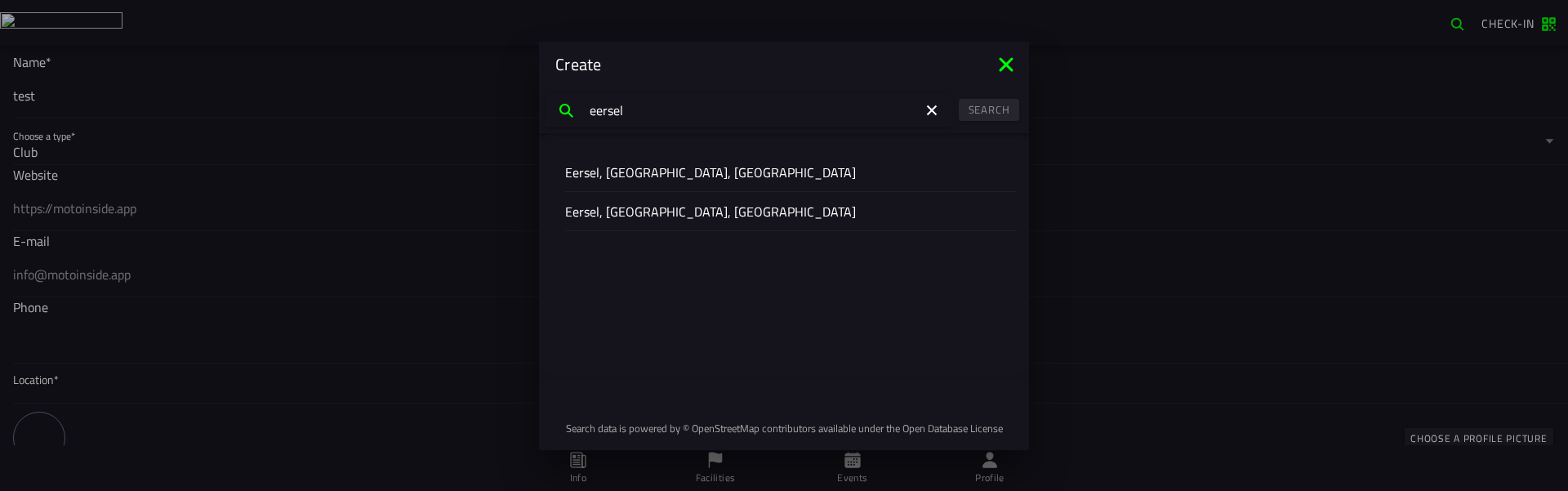
click at [0, 0] on slot "Eersel, North Brabant, Netherlands" at bounding box center [0, 0] width 0 height 0
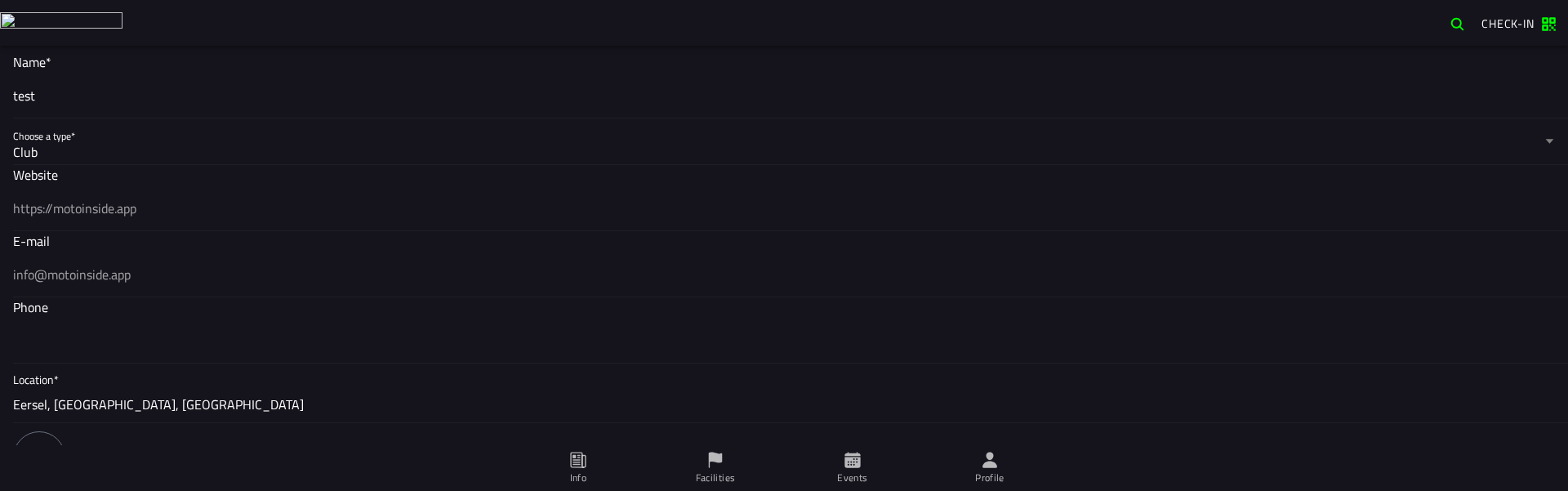
click at [37, 432] on div at bounding box center [39, 457] width 52 height 52
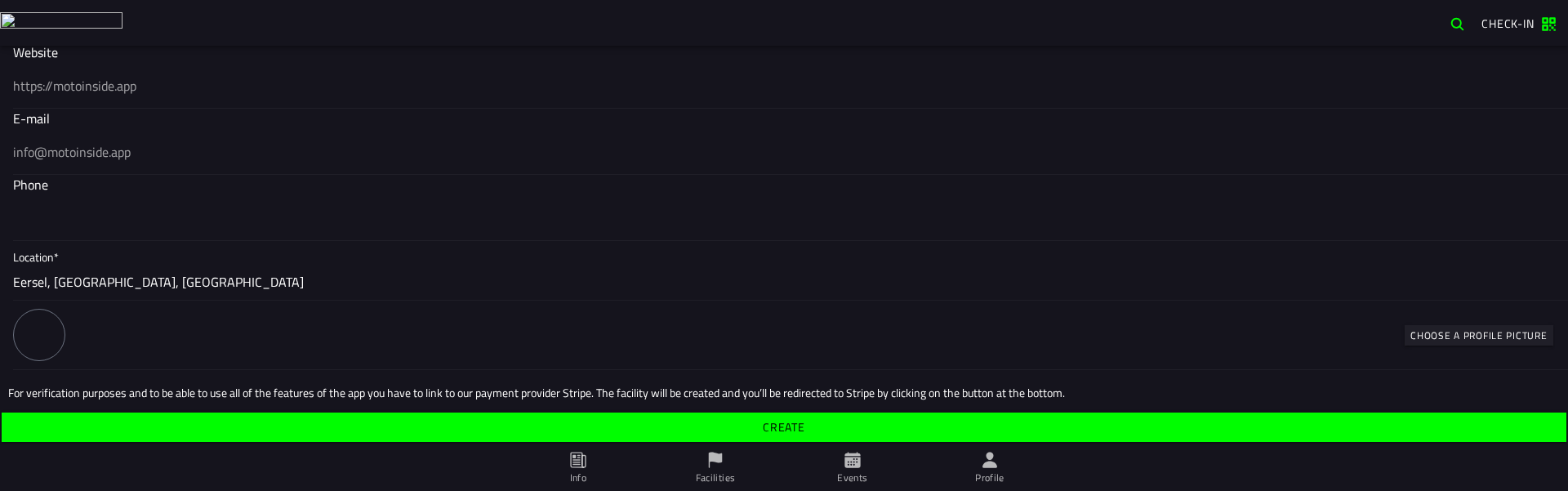
drag, startPoint x: 753, startPoint y: 427, endPoint x: 743, endPoint y: 354, distance: 73.7
click at [753, 426] on span "Create" at bounding box center [784, 427] width 1540 height 11
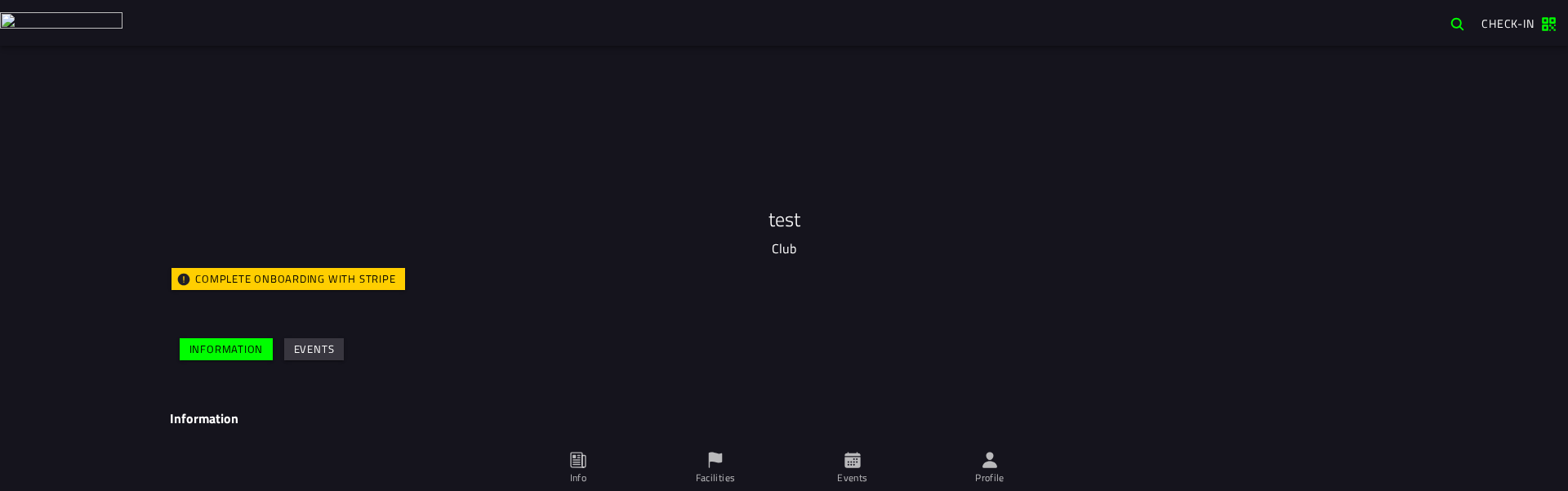
click at [597, 454] on span "Info" at bounding box center [579, 468] width 118 height 46
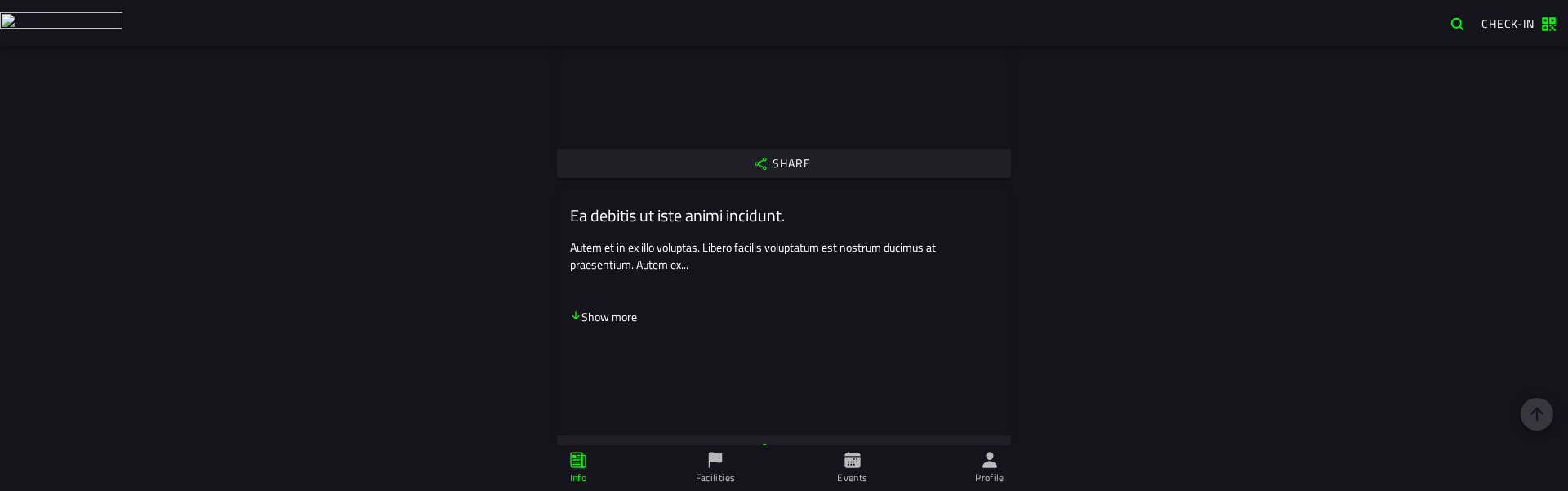
scroll to position [1765, 0]
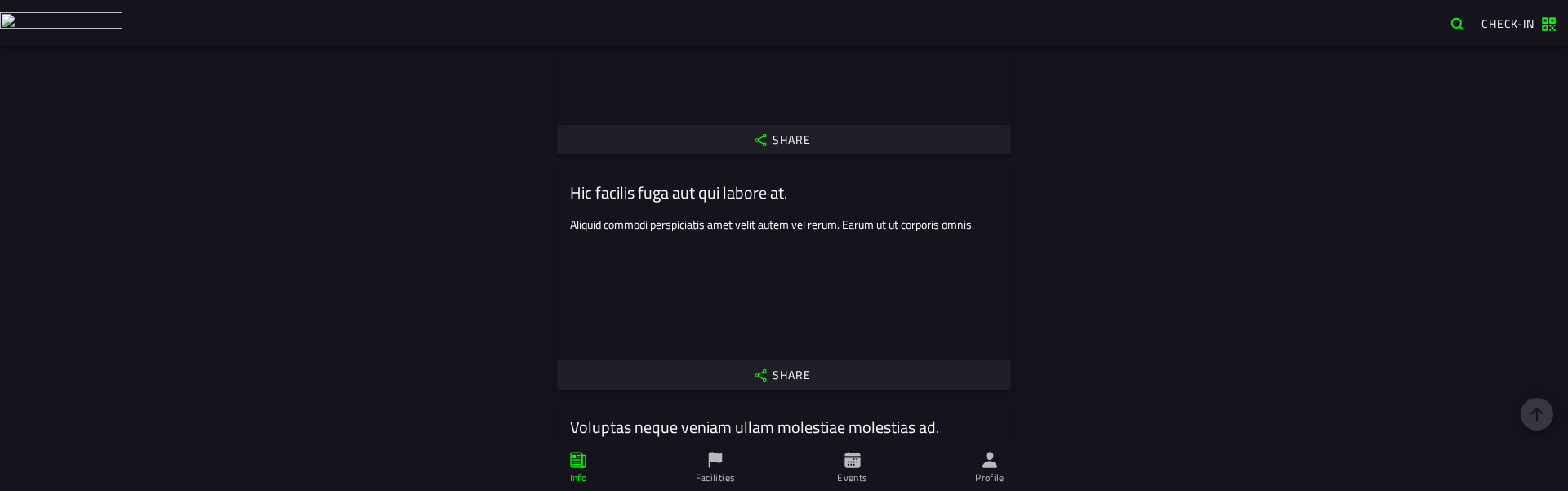
drag, startPoint x: 701, startPoint y: 472, endPoint x: 708, endPoint y: 480, distance: 10.6
click at [702, 472] on ion-label "Facilities" at bounding box center [716, 478] width 40 height 15
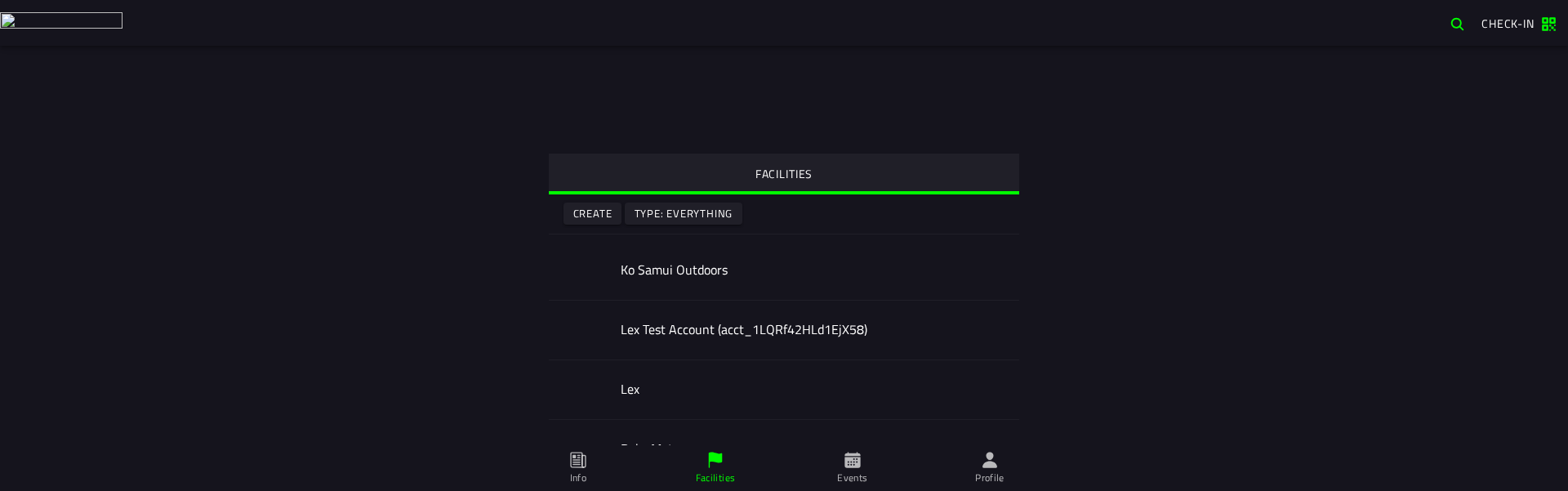
click at [0, 0] on slot "Create" at bounding box center [0, 0] width 0 height 0
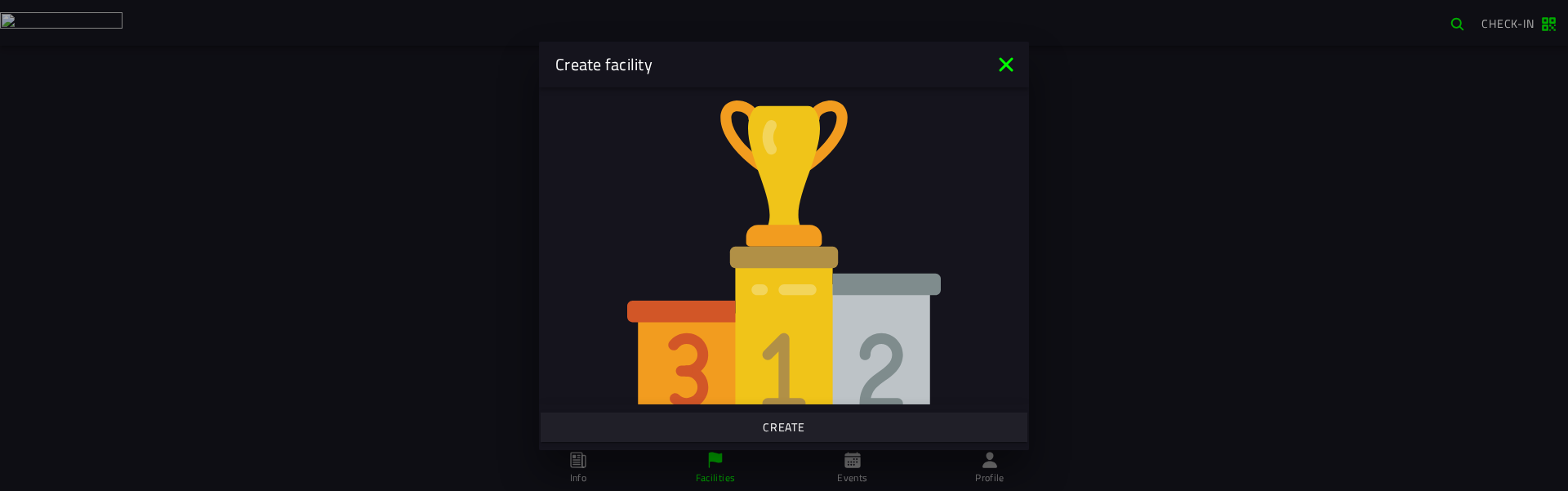
click at [820, 442] on div "Create" at bounding box center [784, 427] width 490 height 36
click at [818, 424] on span "Create" at bounding box center [783, 427] width 462 height 11
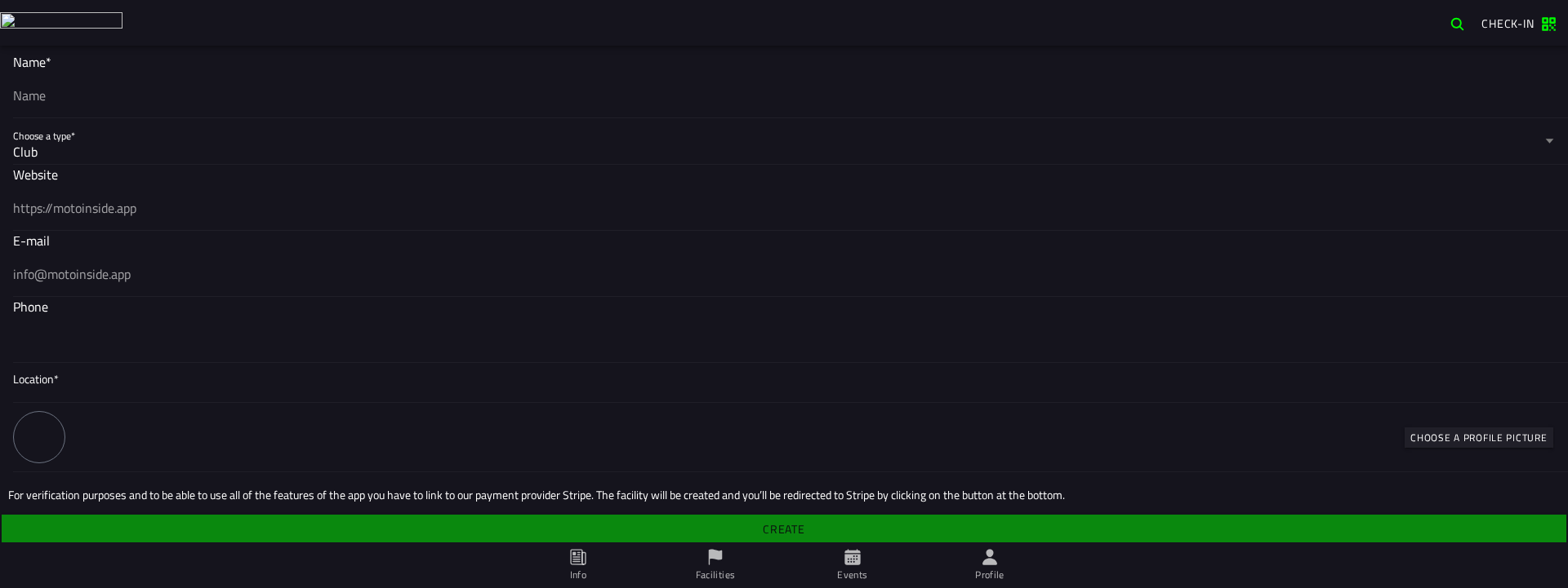
click at [1458, 20] on span "button" at bounding box center [1458, 24] width 16 height 16
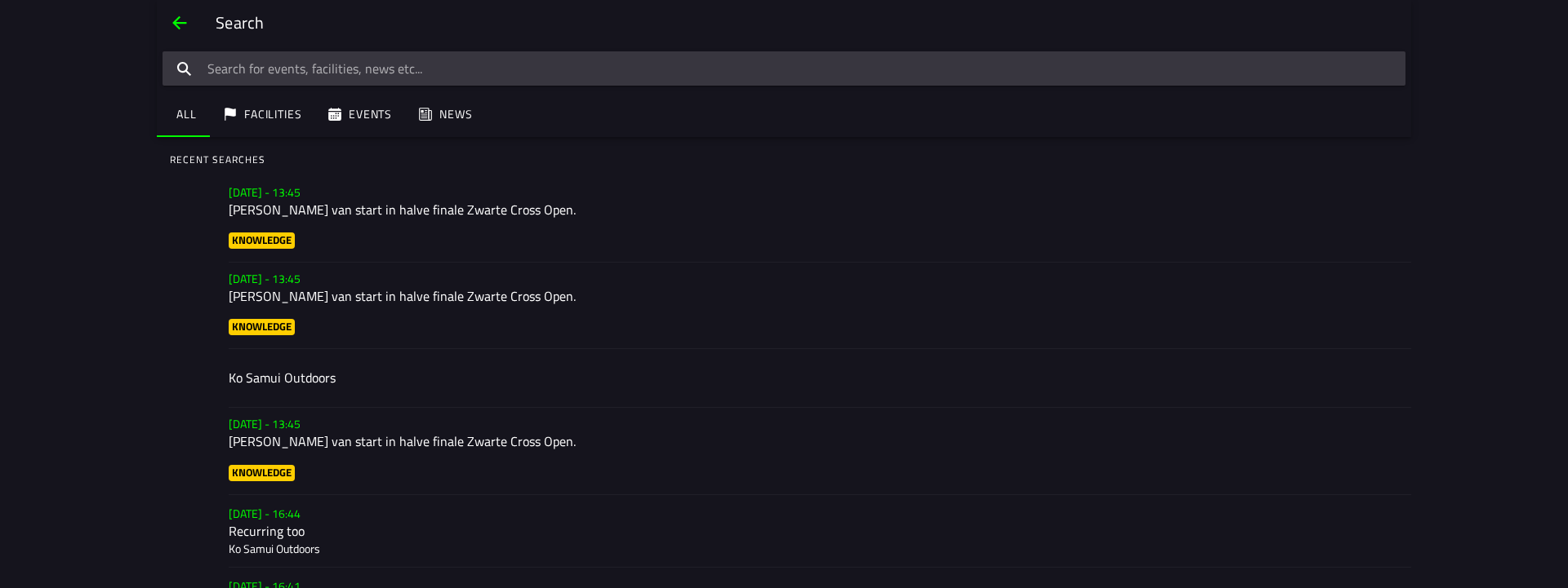
click at [299, 63] on input "search text" at bounding box center [784, 69] width 1243 height 34
type input "test"
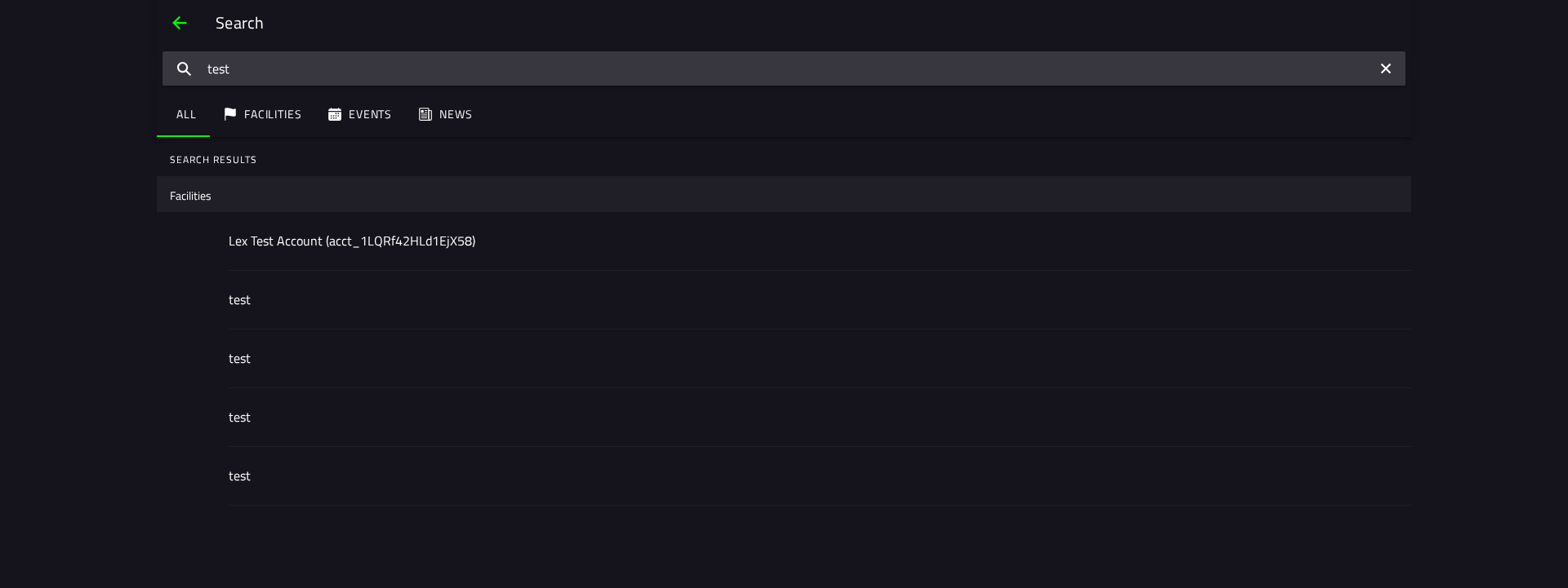
click at [299, 478] on h2 "test" at bounding box center [813, 476] width 1170 height 16
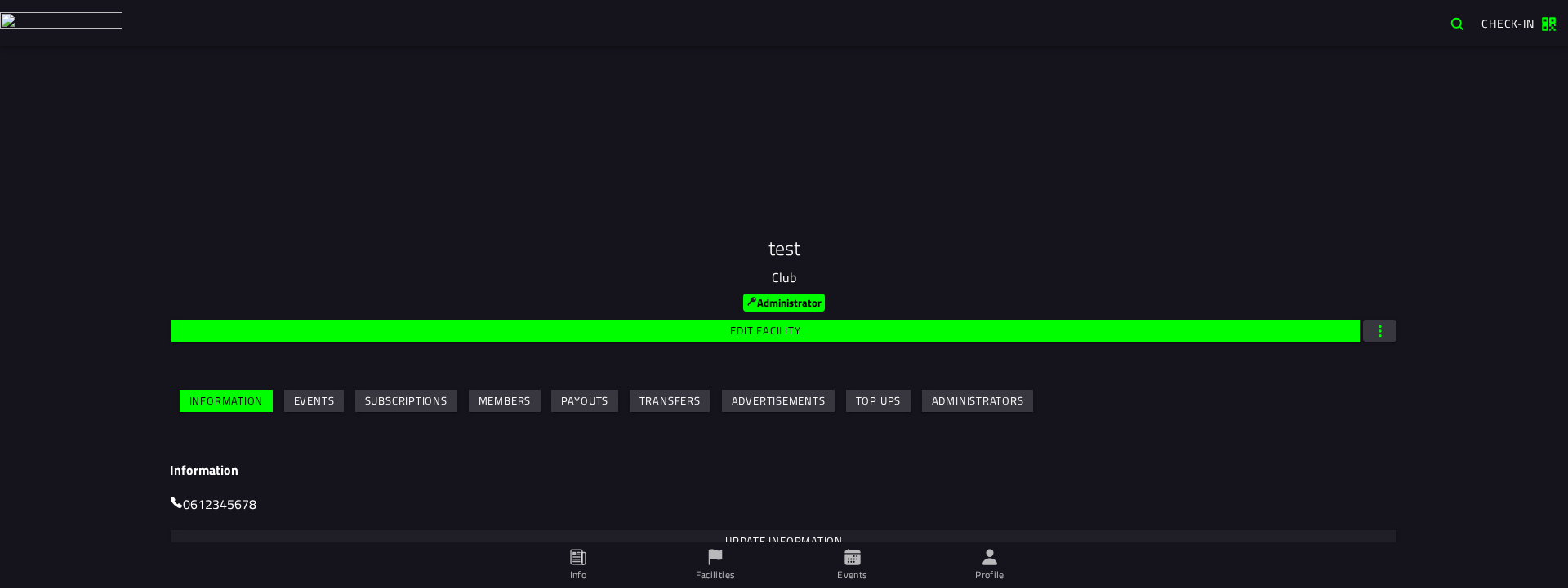
click at [731, 489] on span "Facilities" at bounding box center [715, 566] width 118 height 46
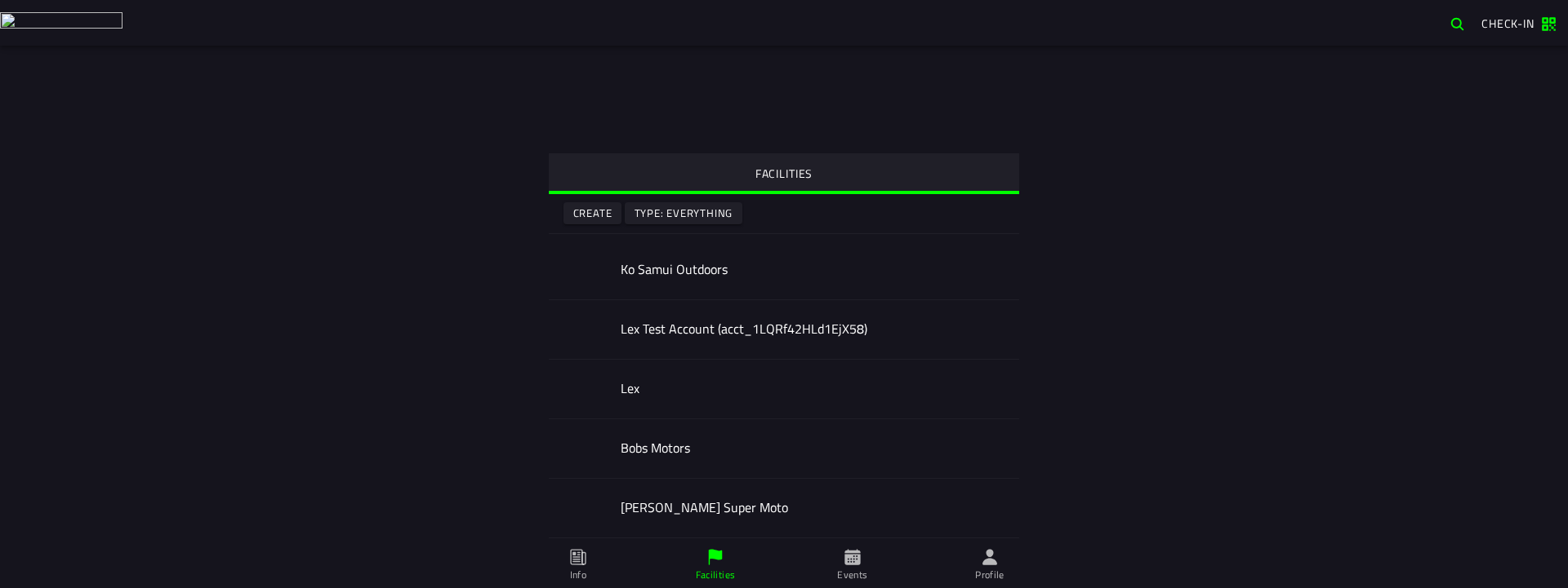
click at [0, 0] on slot "Create" at bounding box center [0, 0] width 0 height 0
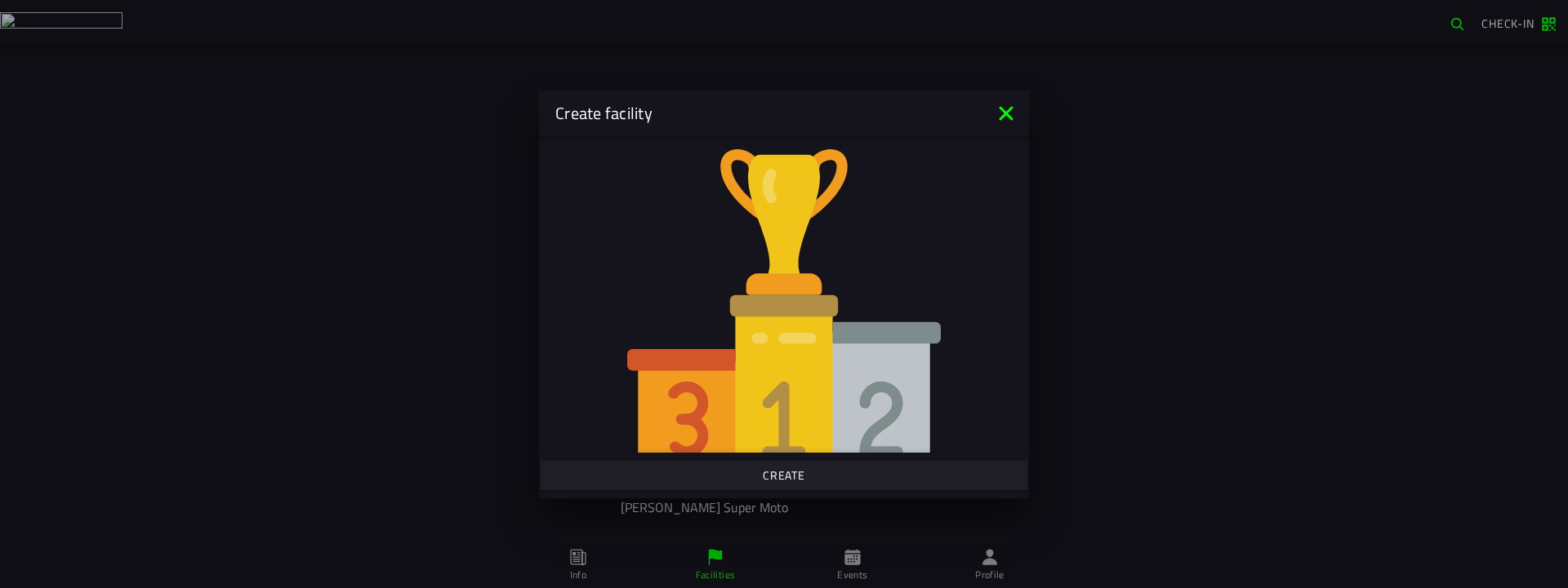
click at [826, 466] on button "Create" at bounding box center [784, 475] width 487 height 29
